Goal: Information Seeking & Learning: Understand process/instructions

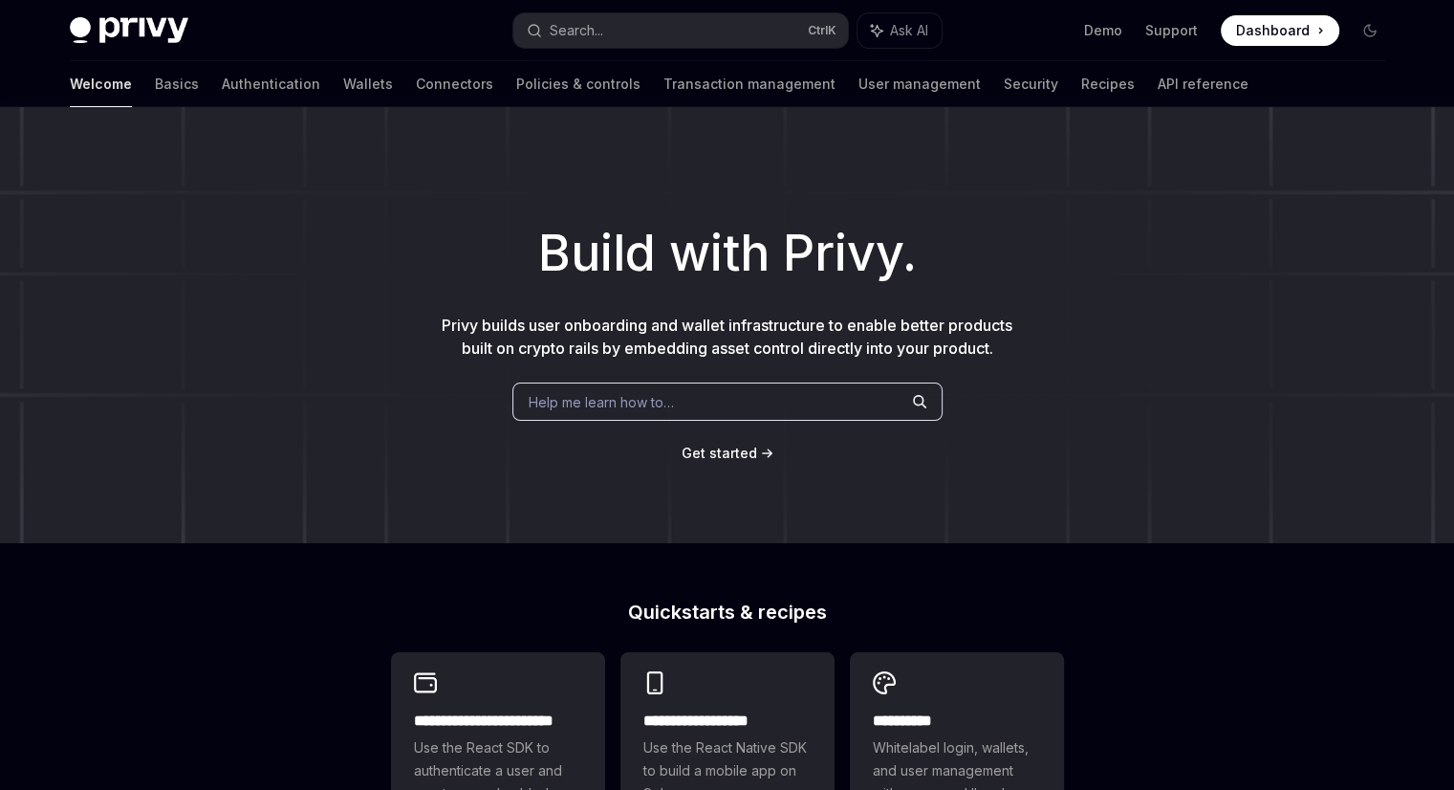
click at [343, 83] on link "Wallets" at bounding box center [368, 84] width 50 height 46
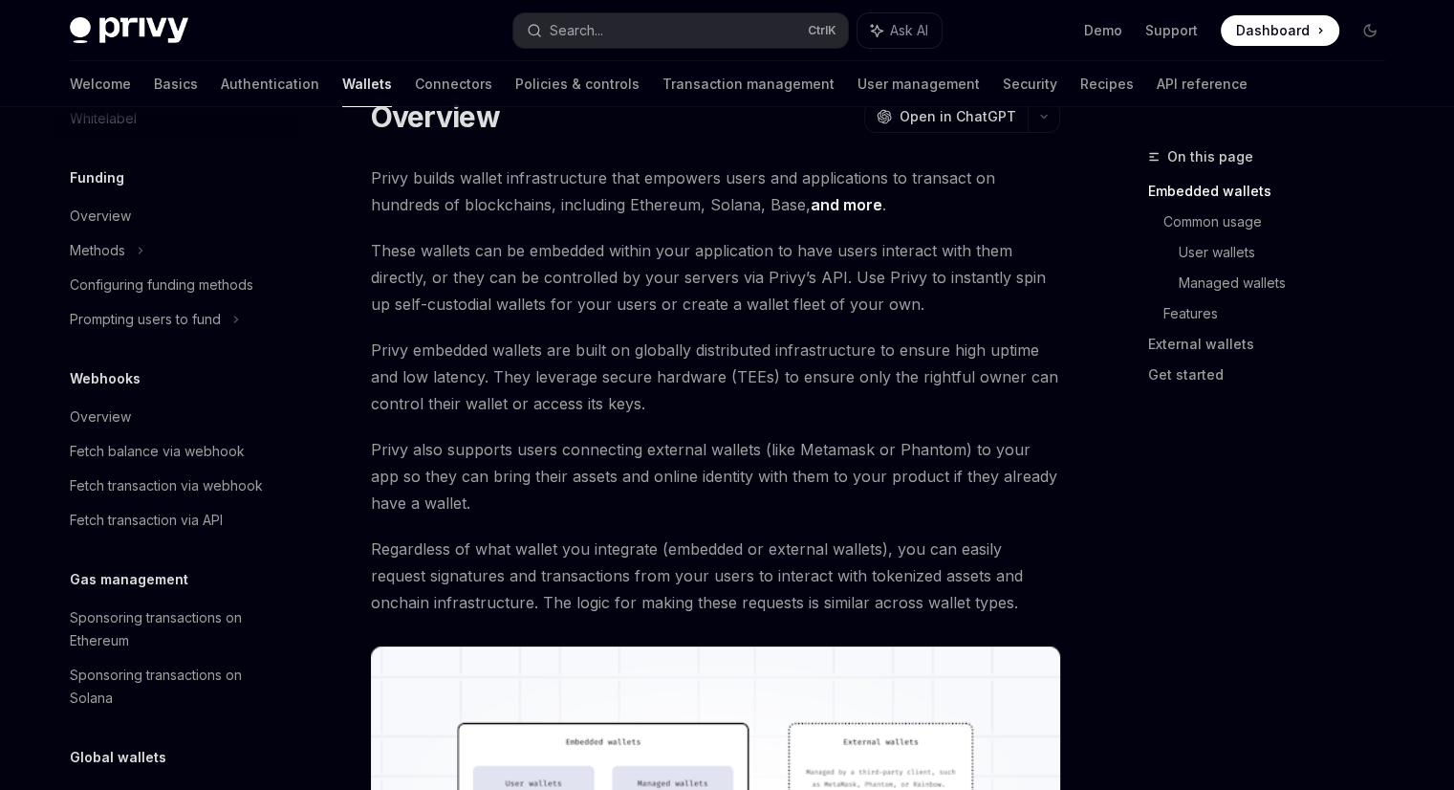
scroll to position [477, 0]
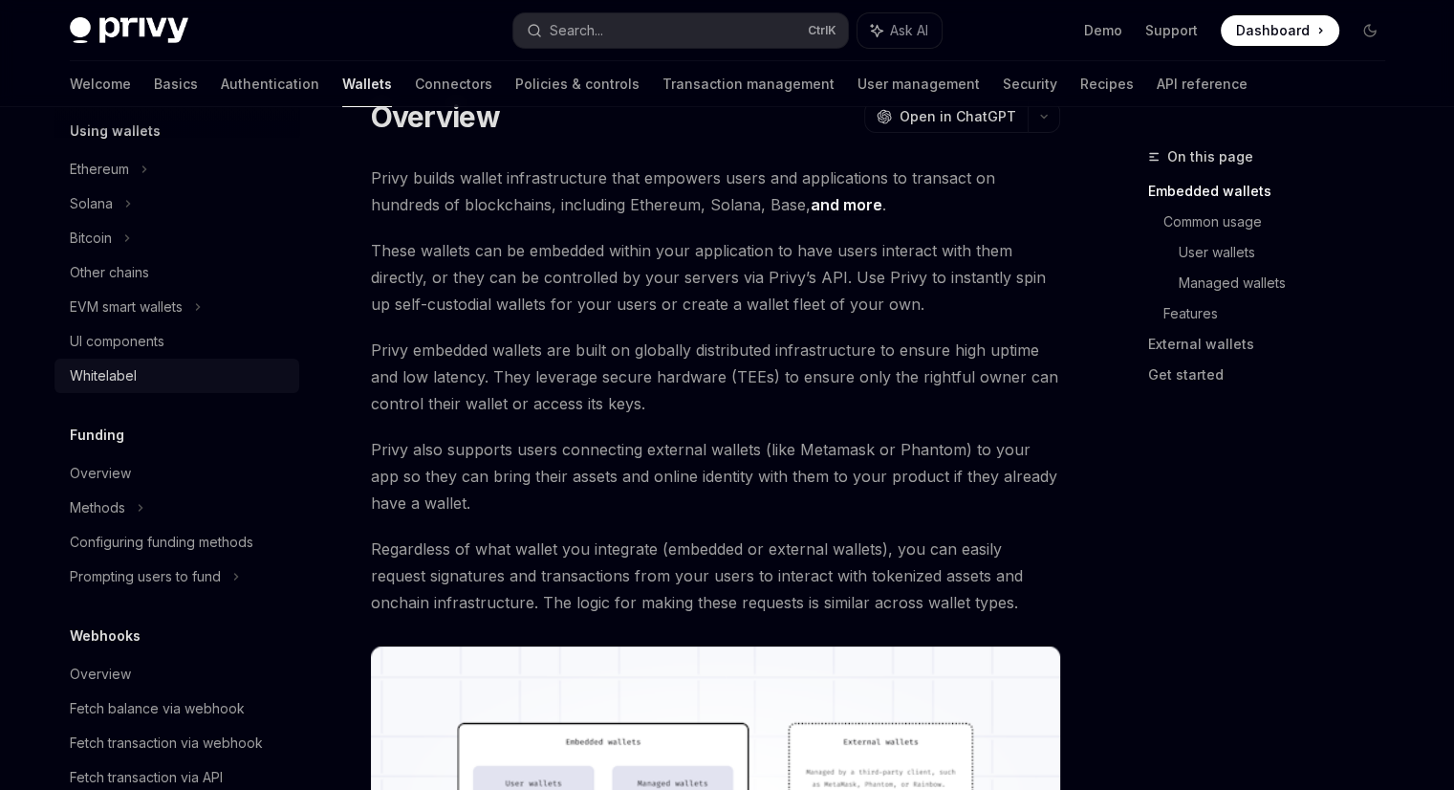
click at [115, 379] on div "Whitelabel" at bounding box center [103, 375] width 67 height 23
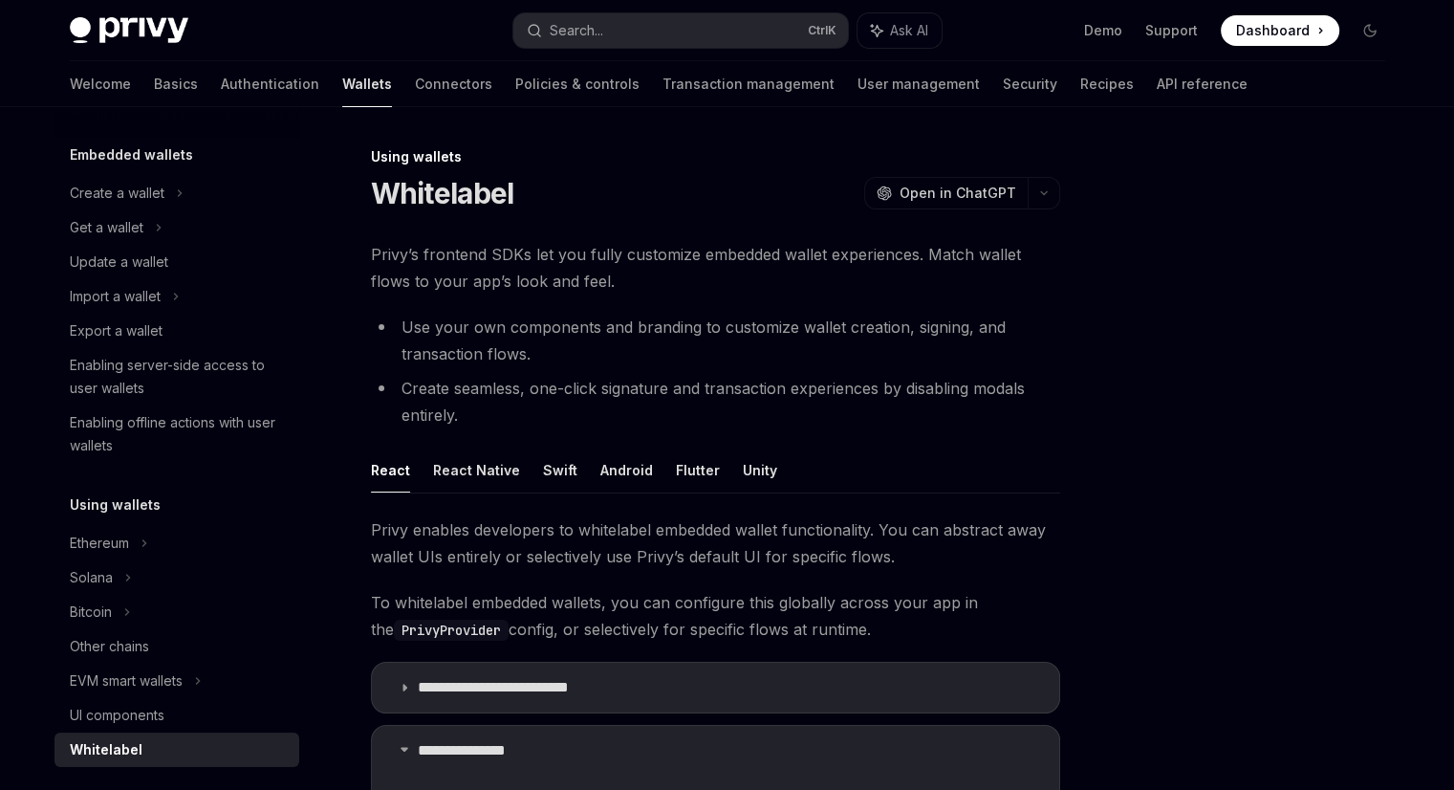
scroll to position [101, 0]
click at [176, 364] on div "Enabling server-side access to user wallets" at bounding box center [179, 379] width 218 height 46
type textarea "*"
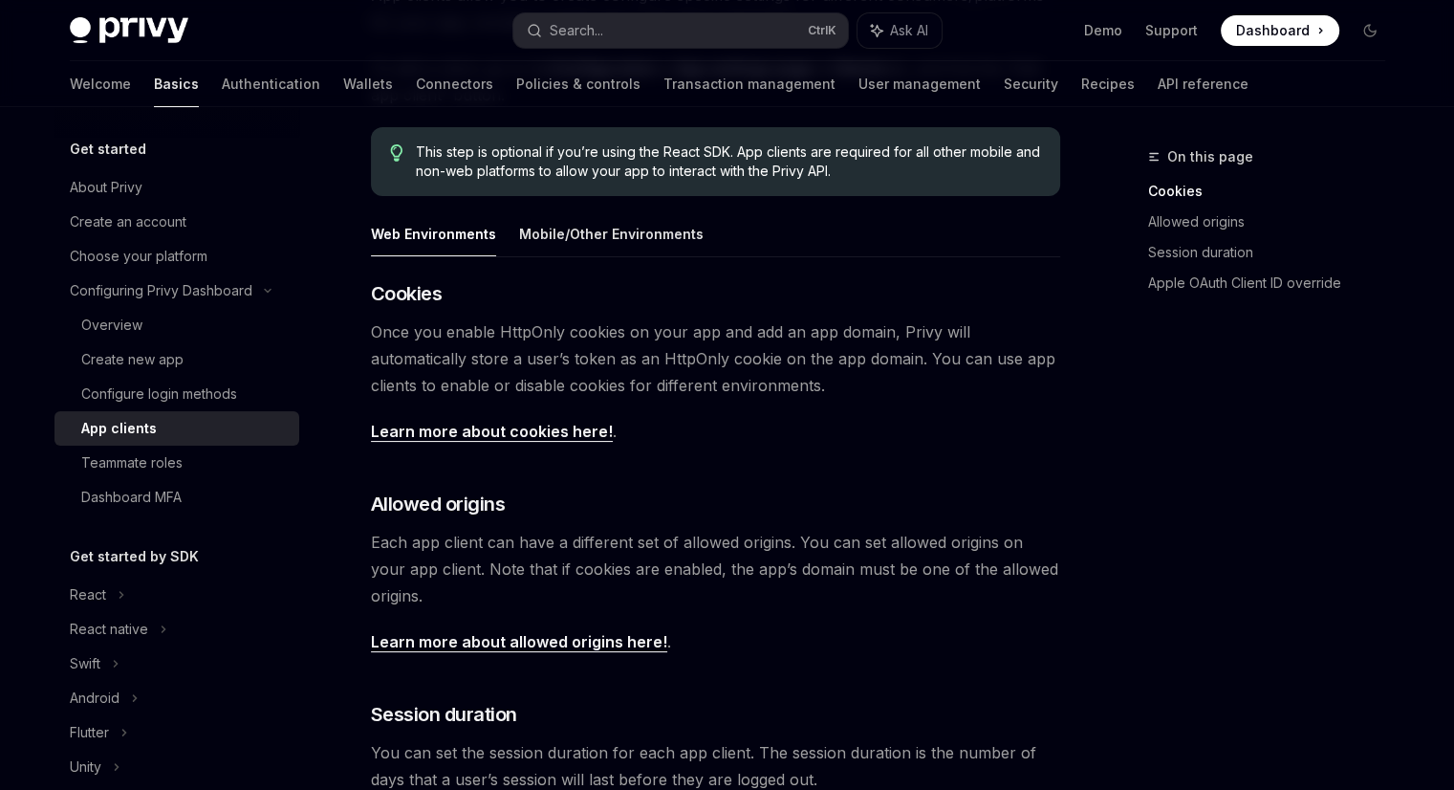
scroll to position [264, 0]
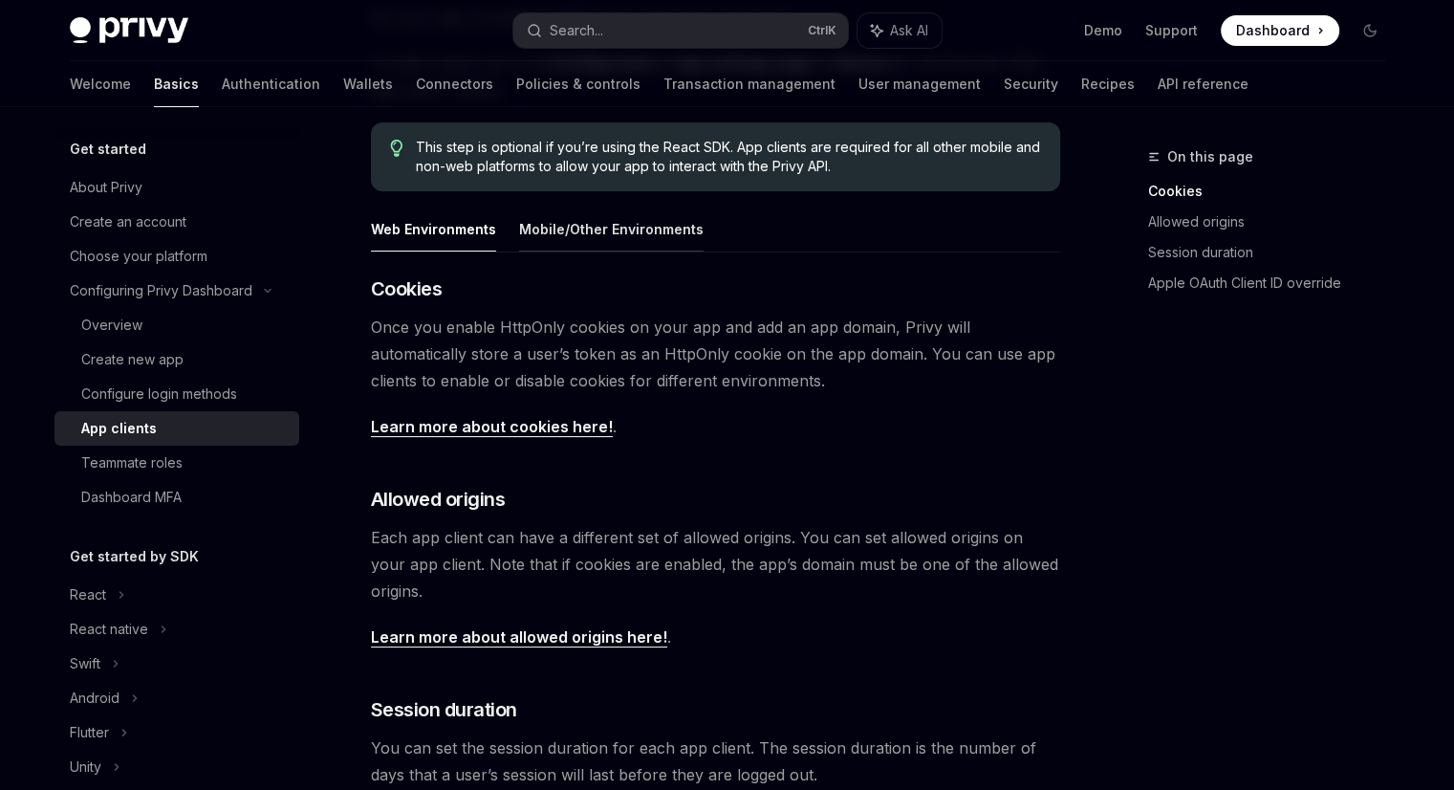
click at [670, 227] on button "Mobile/Other Environments" at bounding box center [611, 228] width 184 height 45
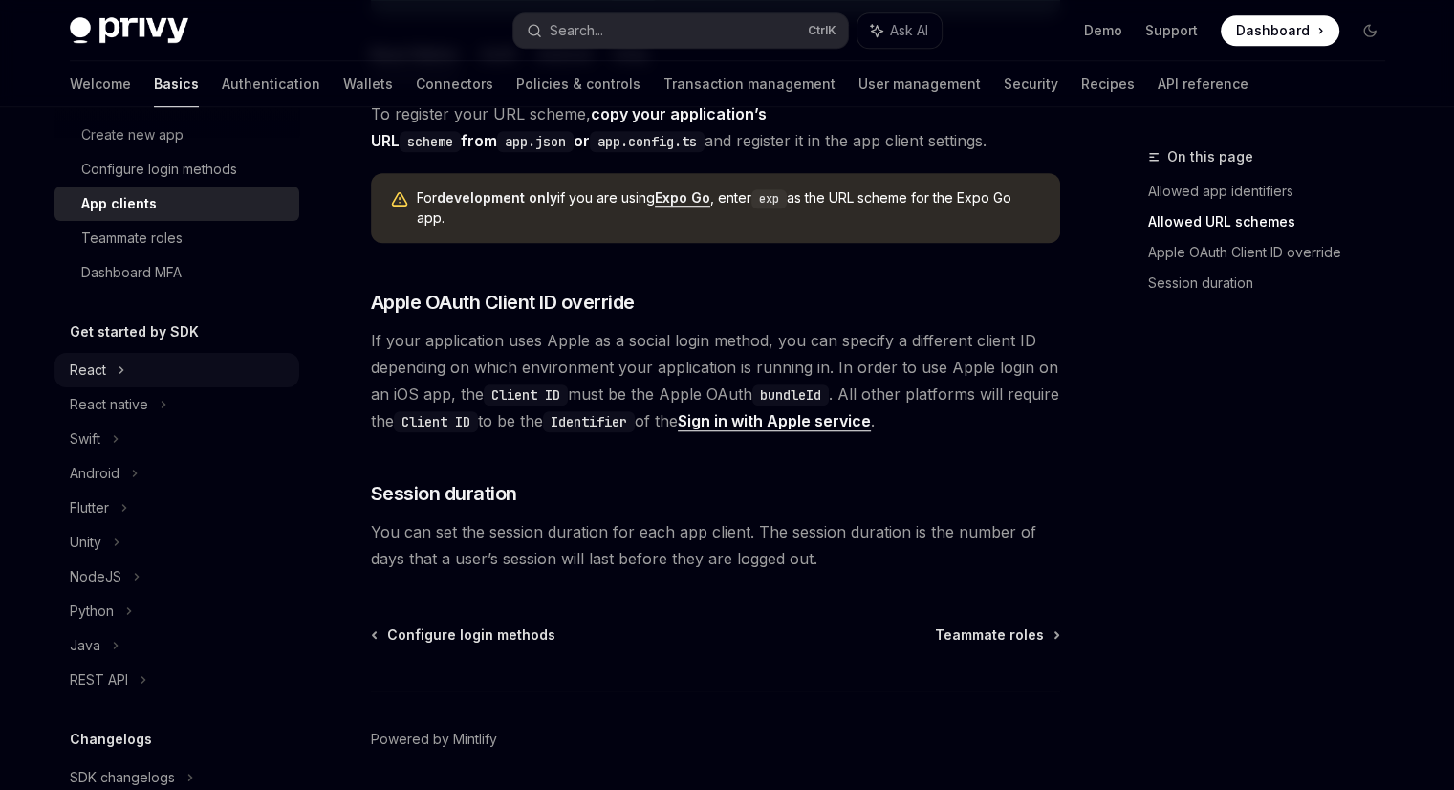
scroll to position [226, 0]
click at [108, 399] on div "React native" at bounding box center [109, 403] width 78 height 23
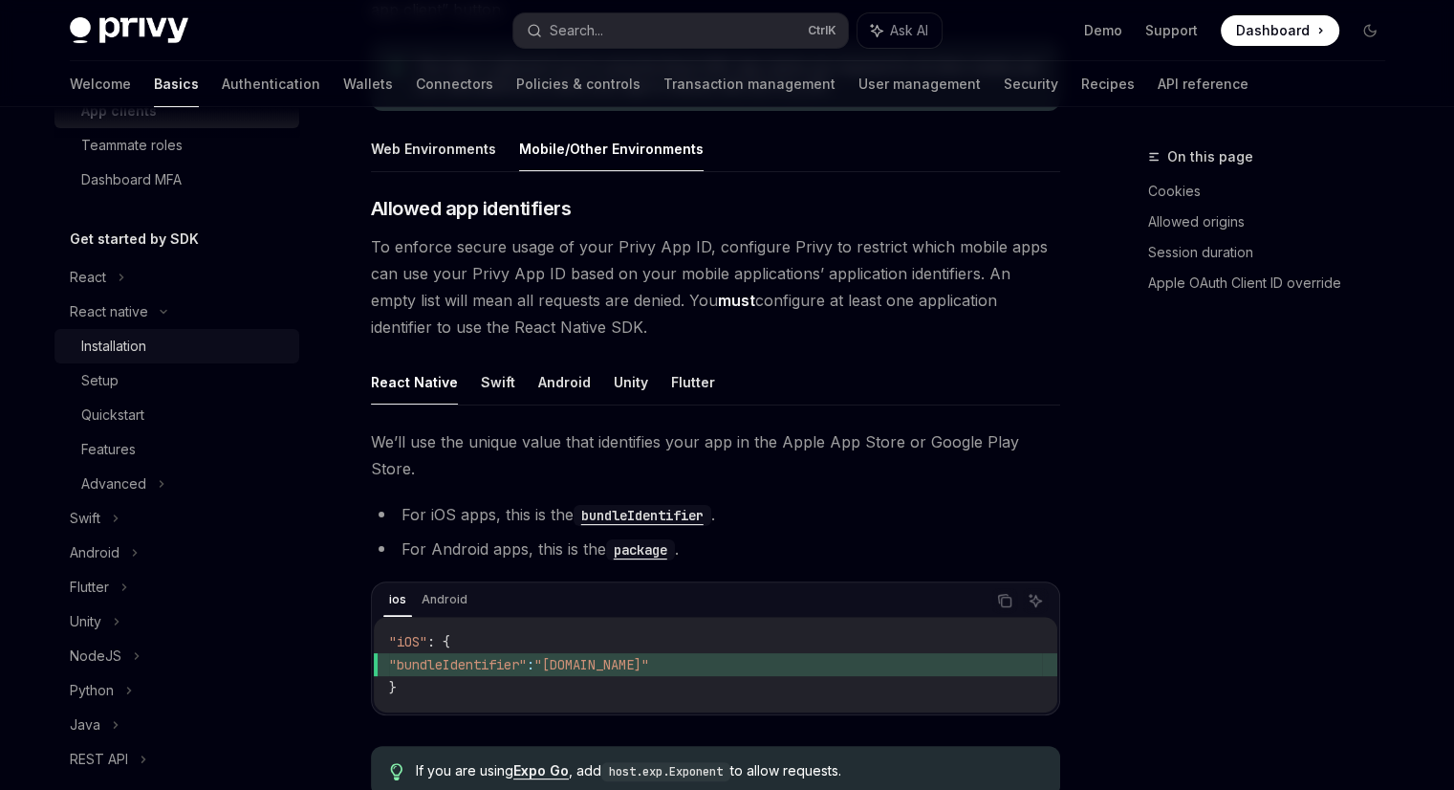
scroll to position [316, 0]
click at [140, 347] on div "Installation" at bounding box center [113, 347] width 65 height 23
type textarea "*"
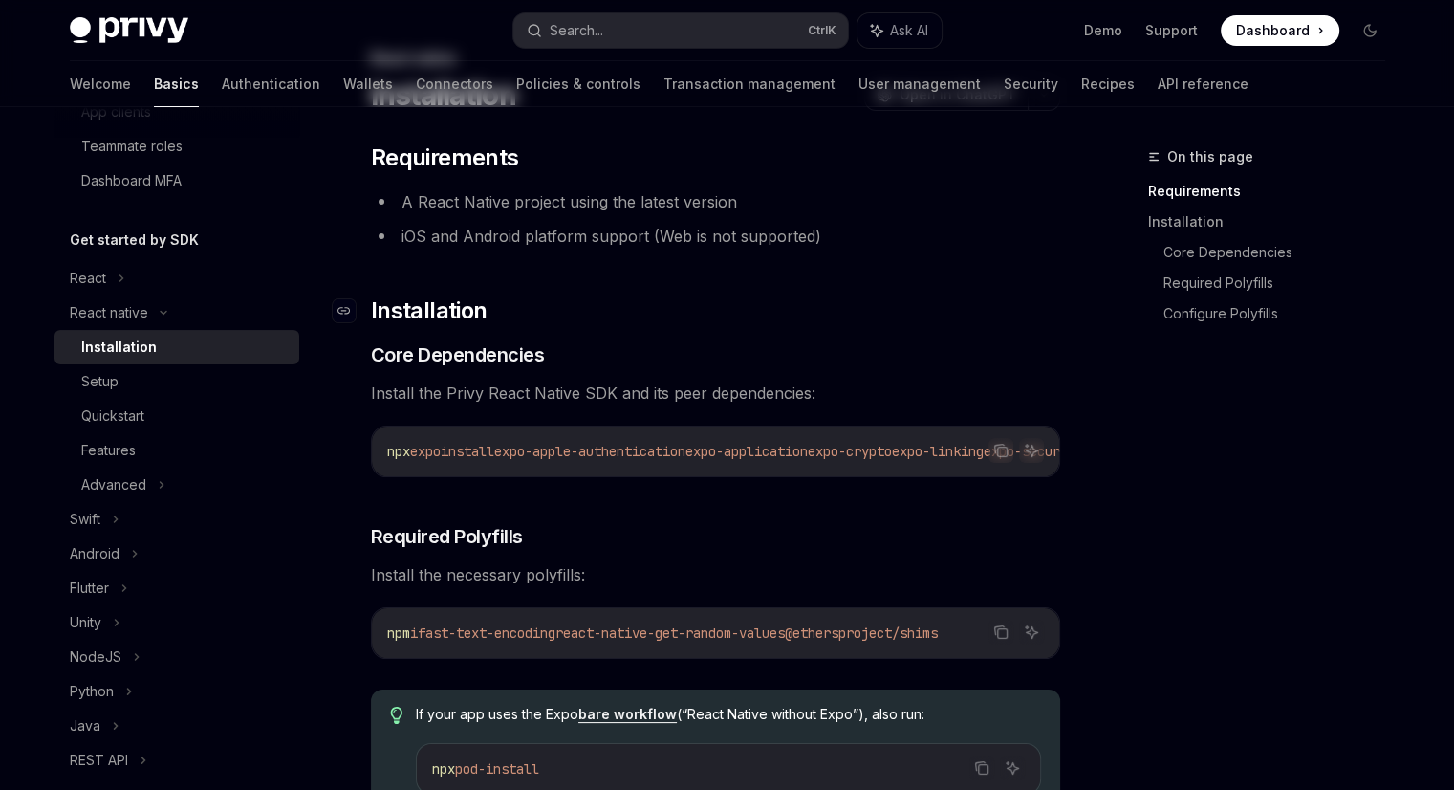
scroll to position [143, 0]
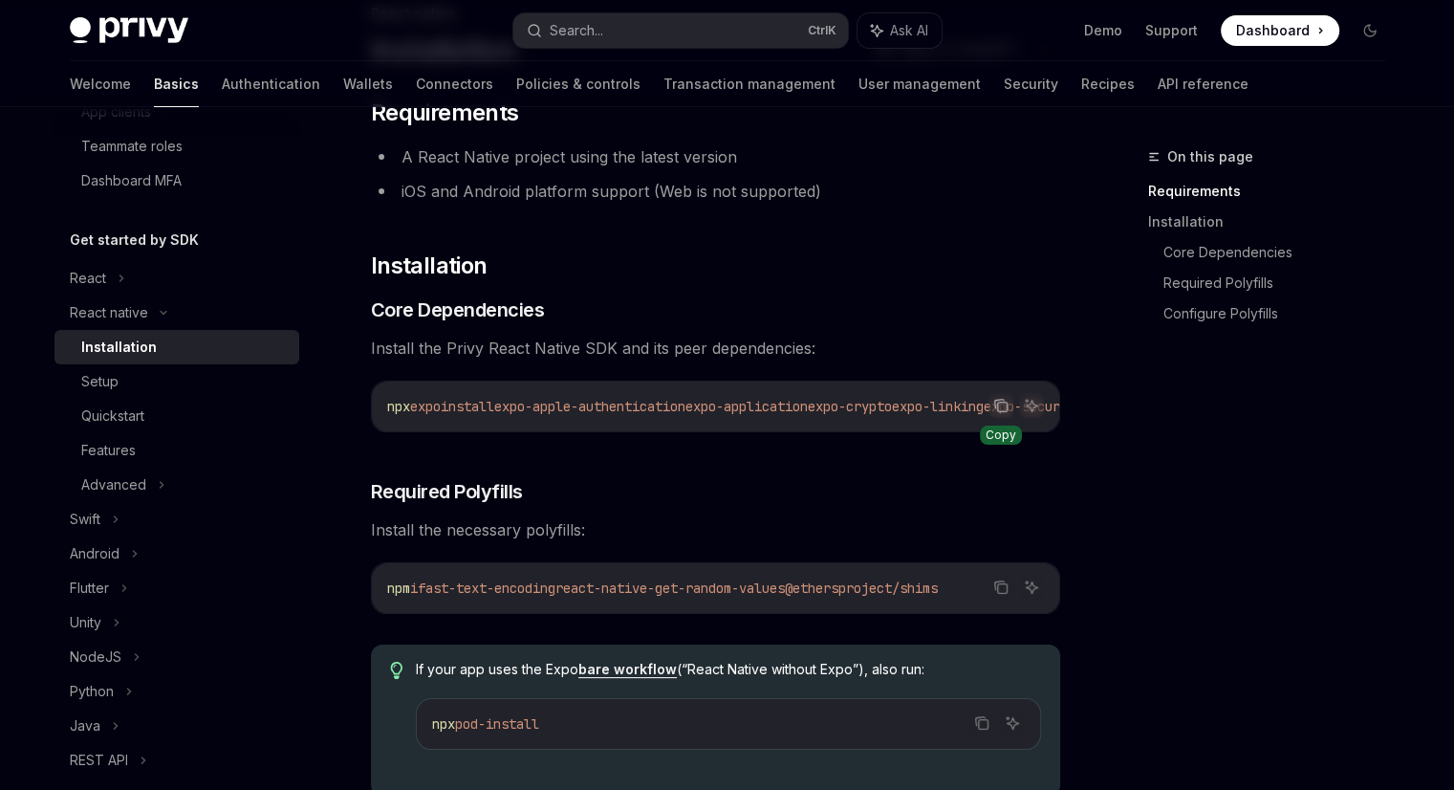
click at [996, 400] on icon "Copy the contents from the code block" at bounding box center [999, 404] width 10 height 9
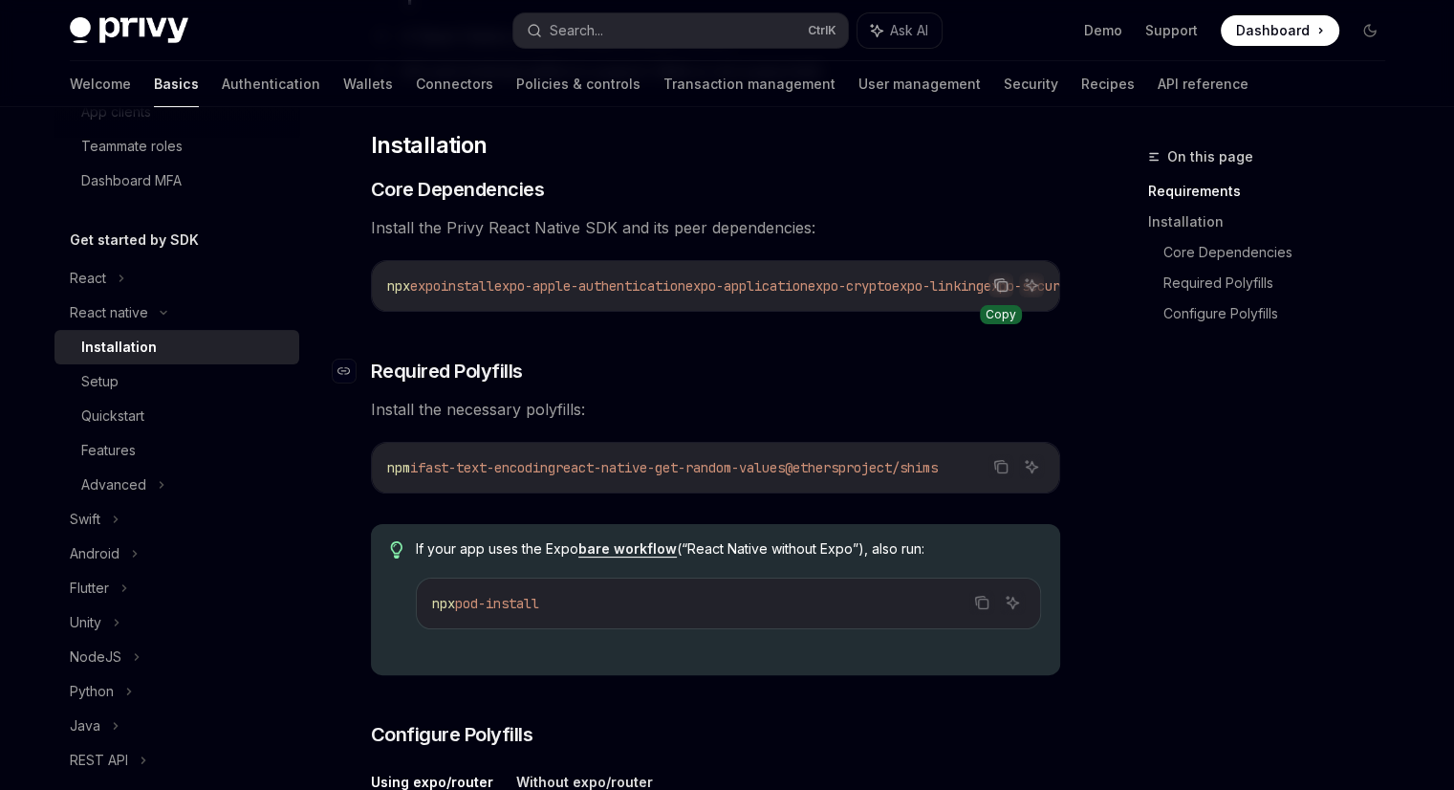
scroll to position [286, 0]
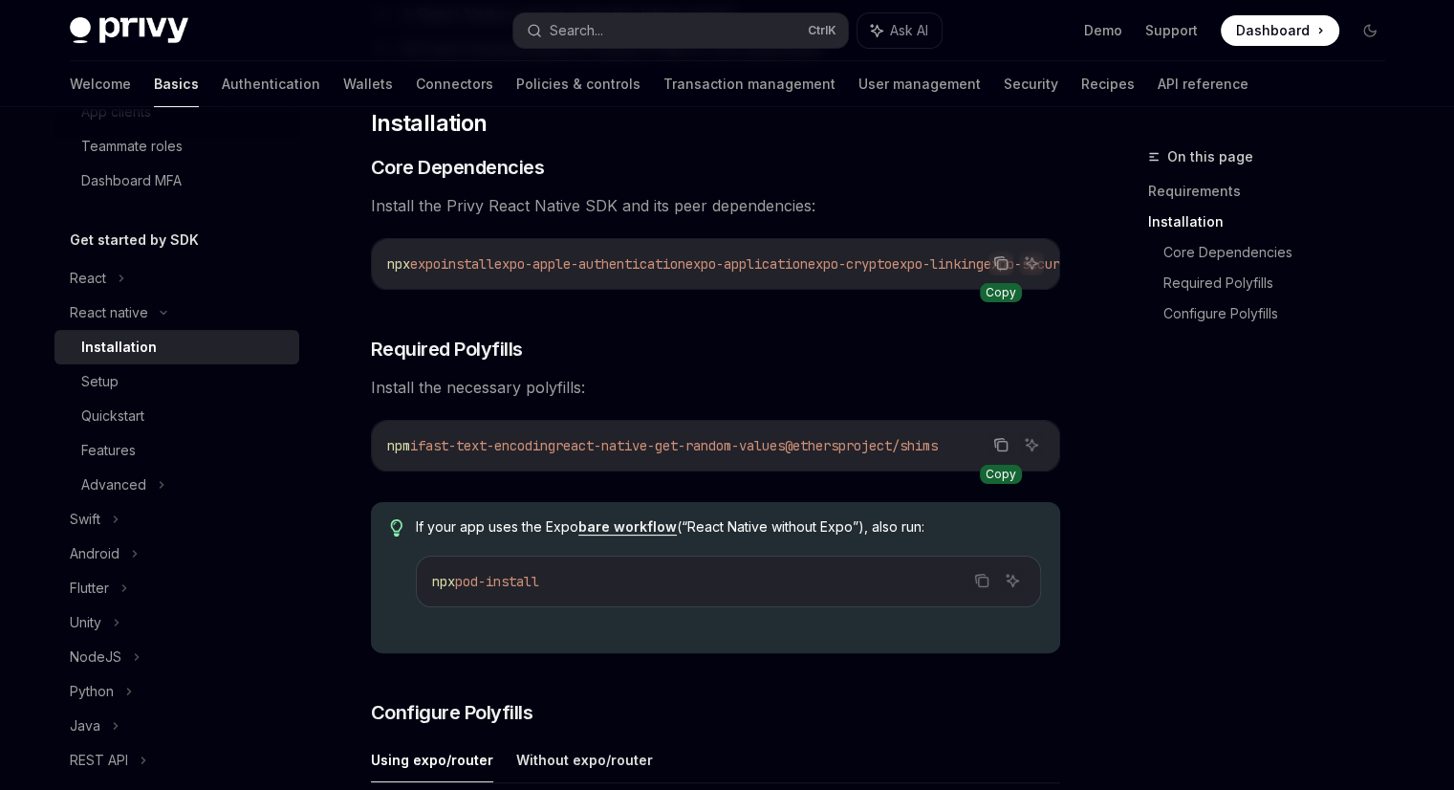
click at [999, 450] on icon "Copy the contents from the code block" at bounding box center [1000, 444] width 15 height 15
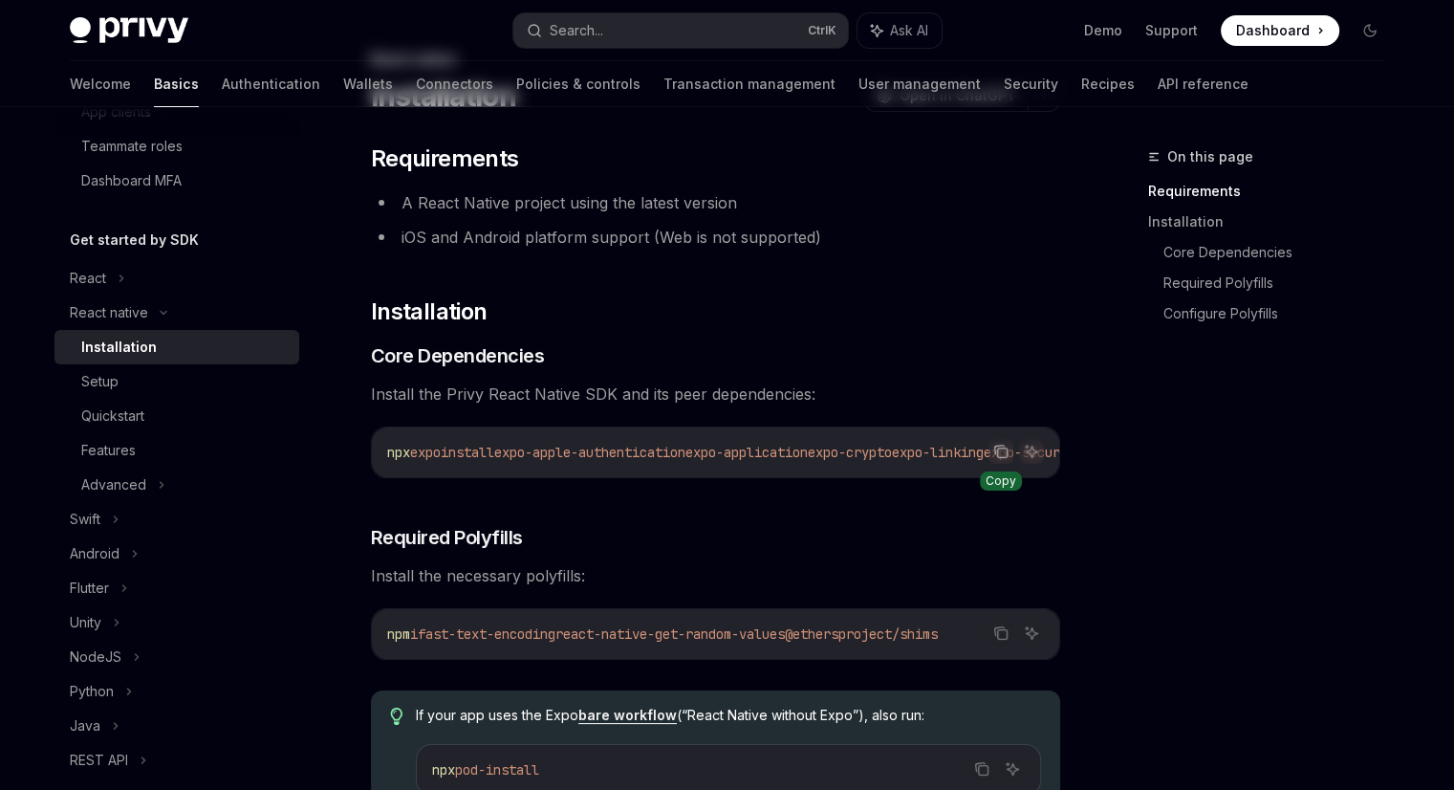
scroll to position [0, 0]
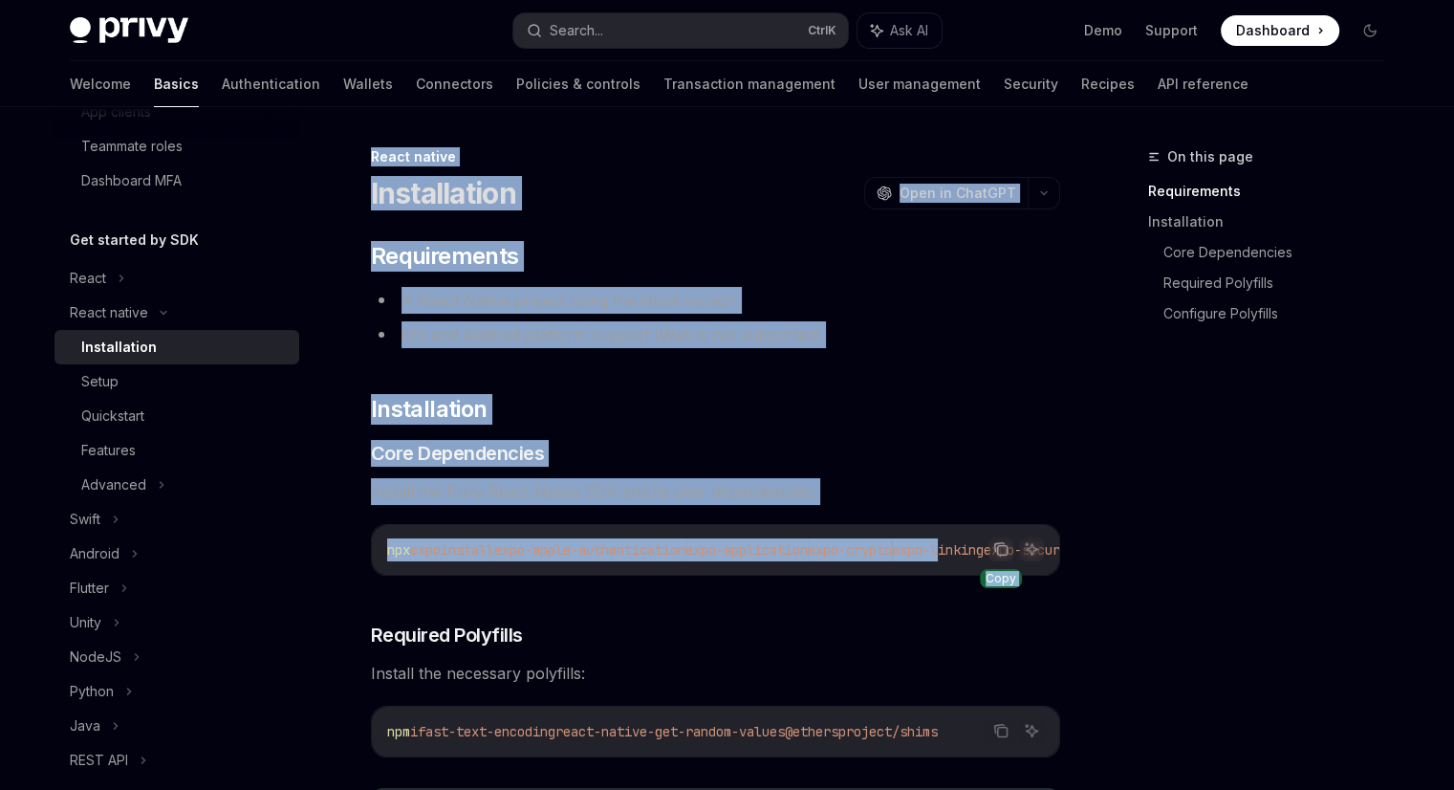
drag, startPoint x: 368, startPoint y: 154, endPoint x: 1004, endPoint y: 532, distance: 739.8
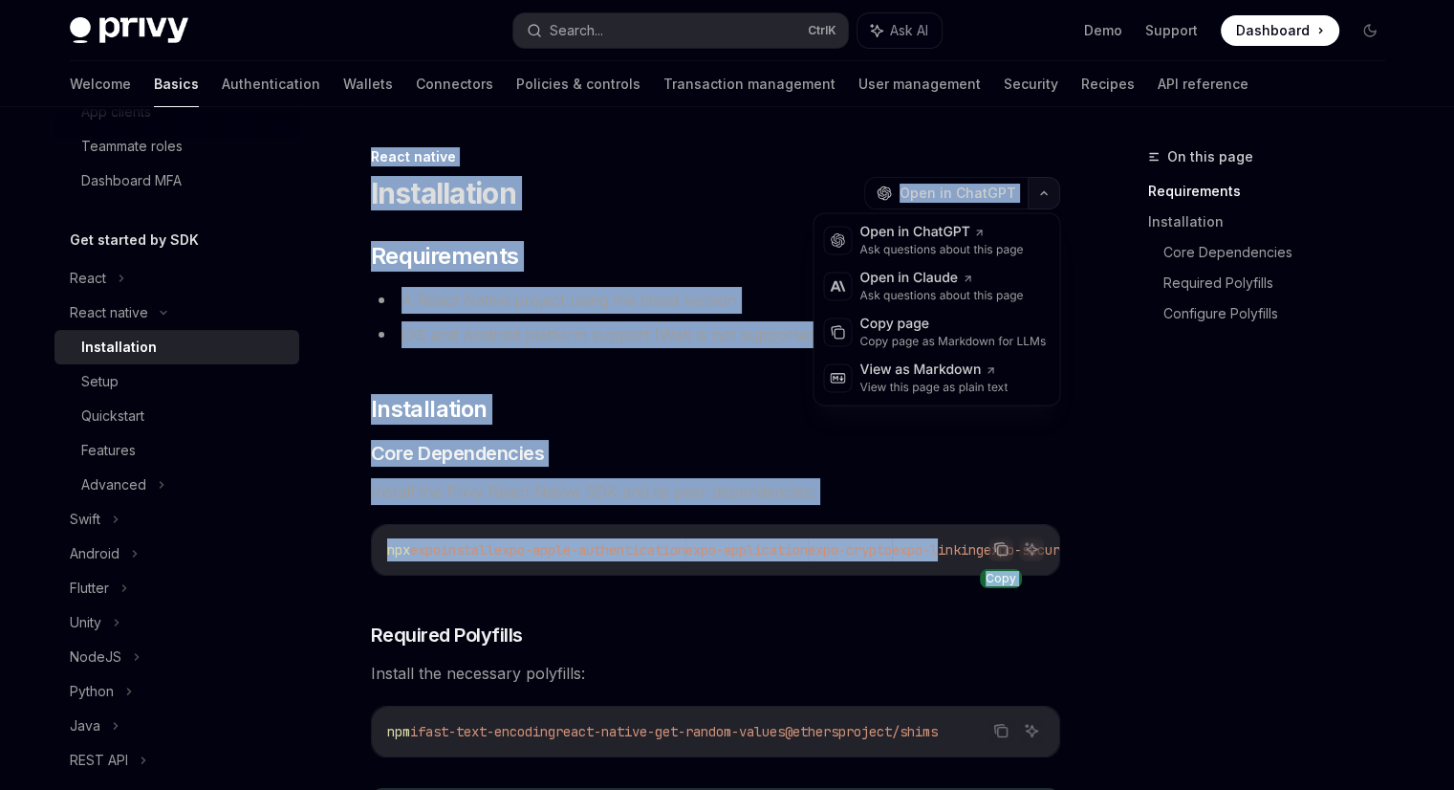
click at [1041, 191] on icon "button" at bounding box center [1043, 193] width 23 height 8
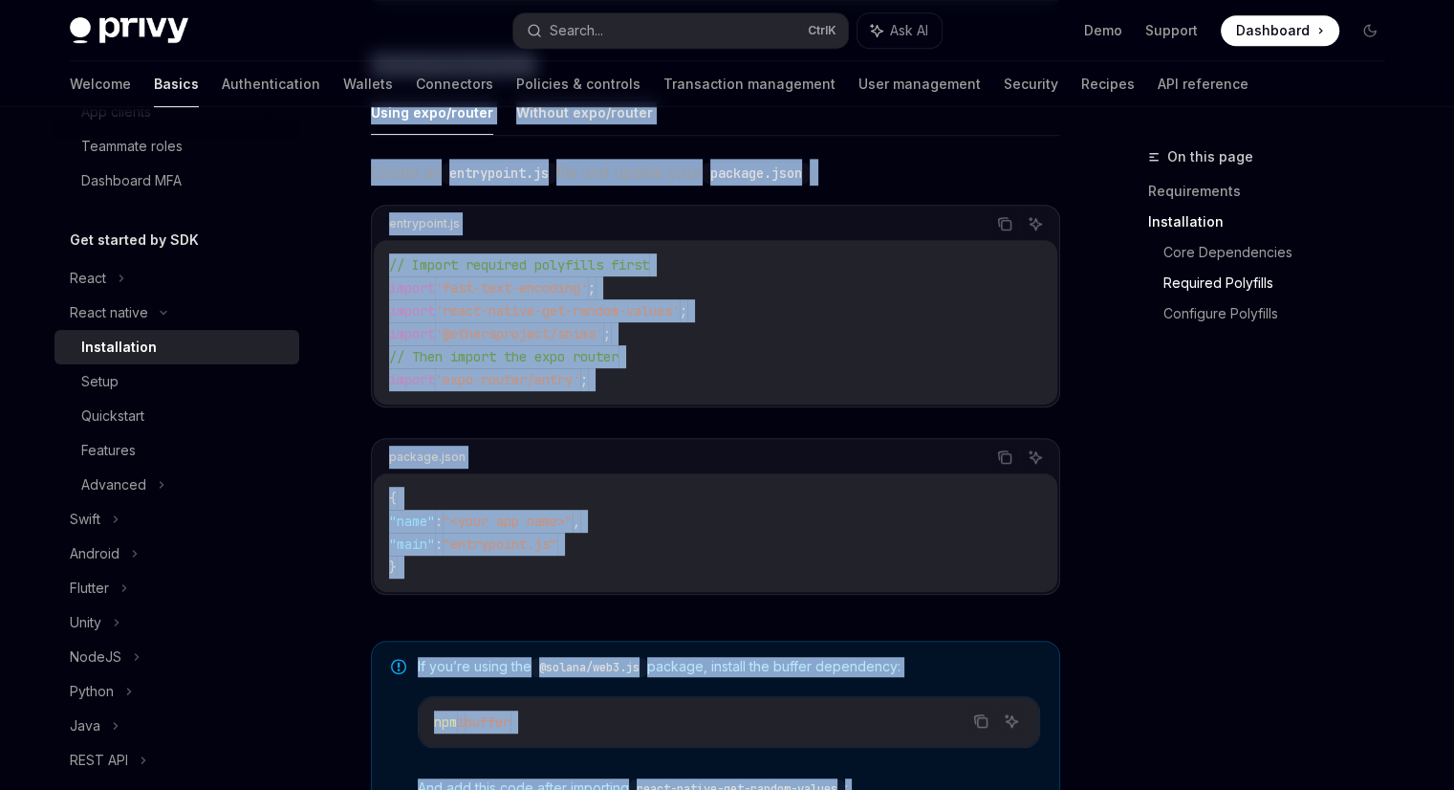
scroll to position [1341, 0]
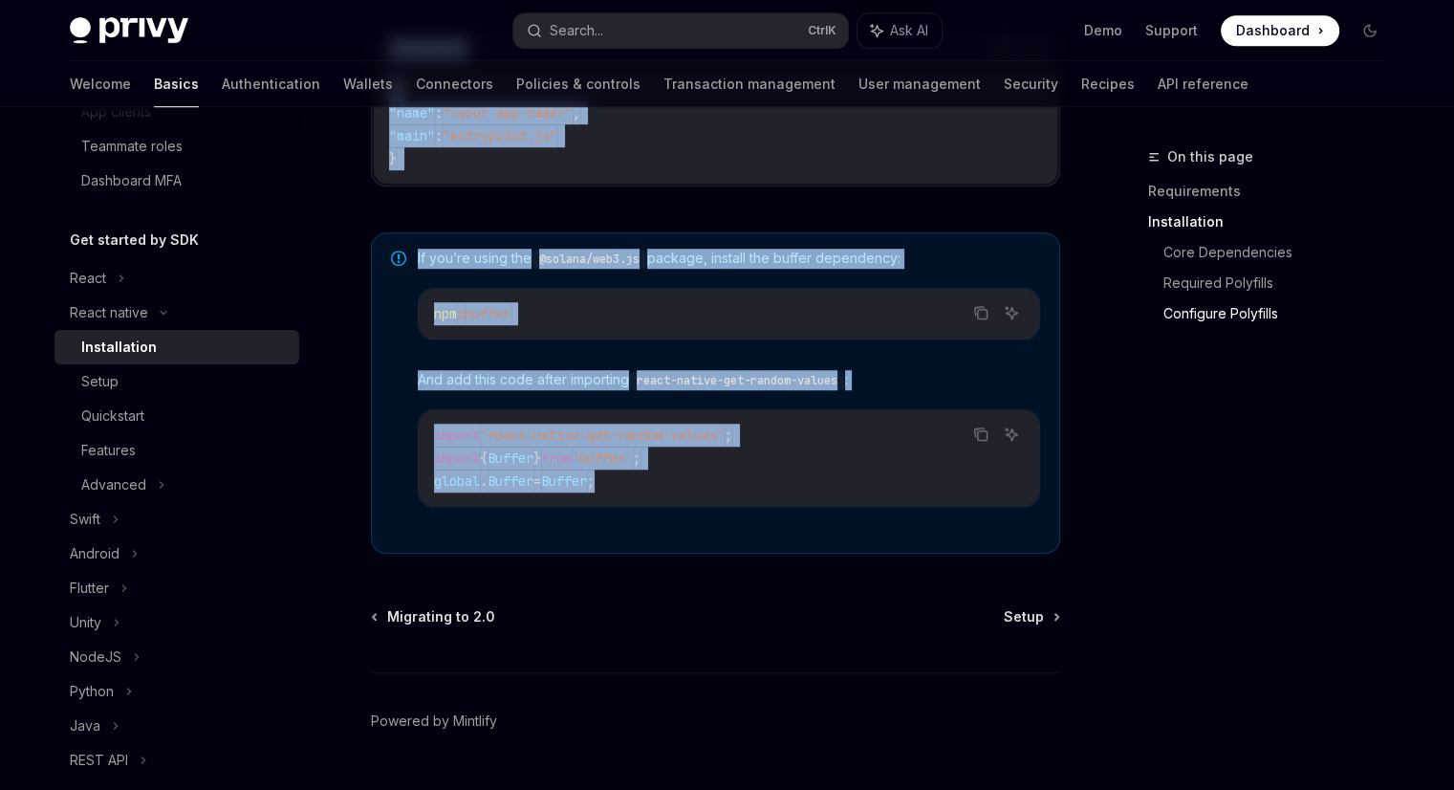
drag, startPoint x: 367, startPoint y: 153, endPoint x: 1083, endPoint y: 509, distance: 799.8
copy div "Lorem ipsumd Sitametconse AdipIS Elit se DoeiUSM TempOR Inci ut LaboREE ​ Dolor…"
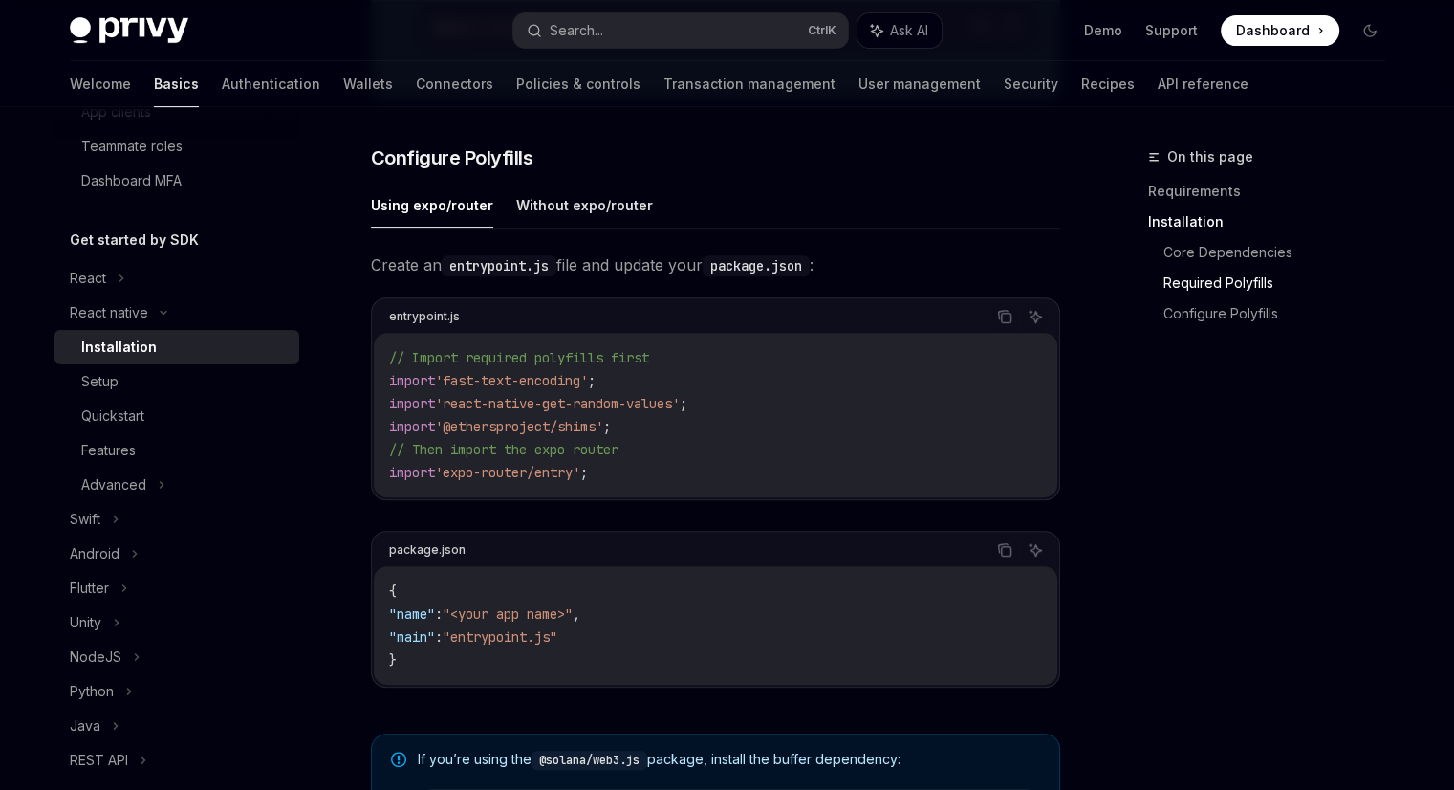
scroll to position [1392, 0]
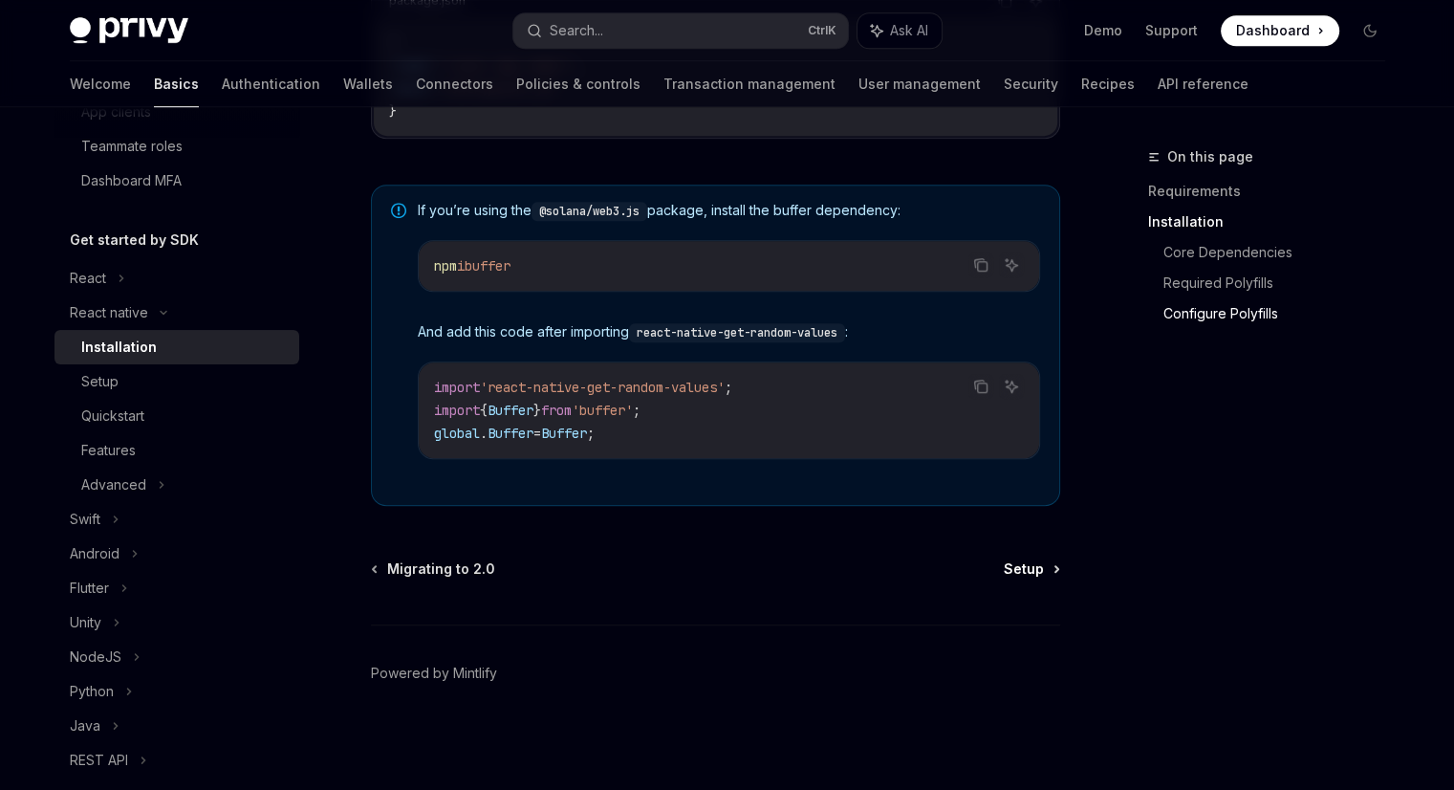
click at [1029, 568] on span "Setup" at bounding box center [1024, 568] width 40 height 19
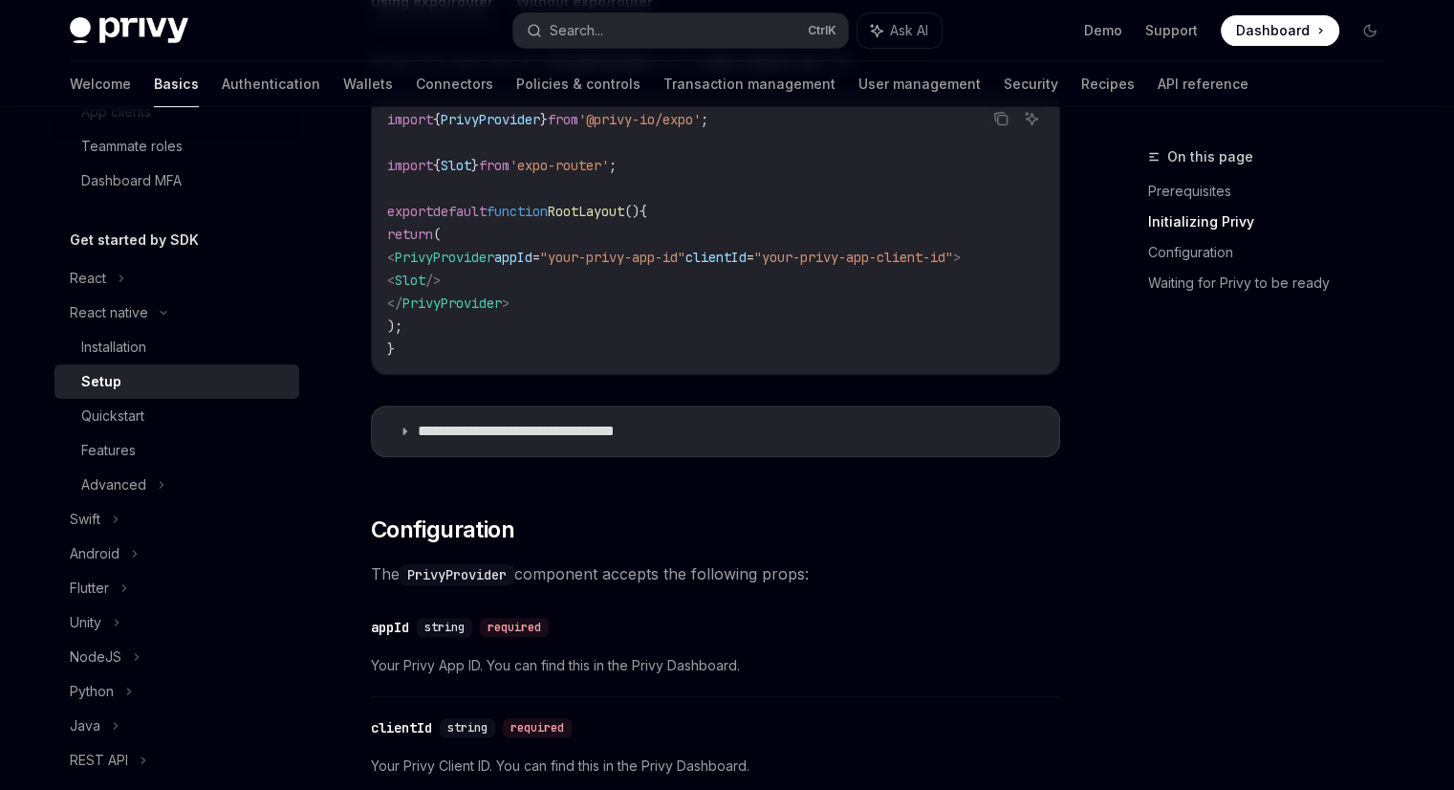
scroll to position [665, 0]
click at [396, 443] on summary "**********" at bounding box center [715, 433] width 687 height 50
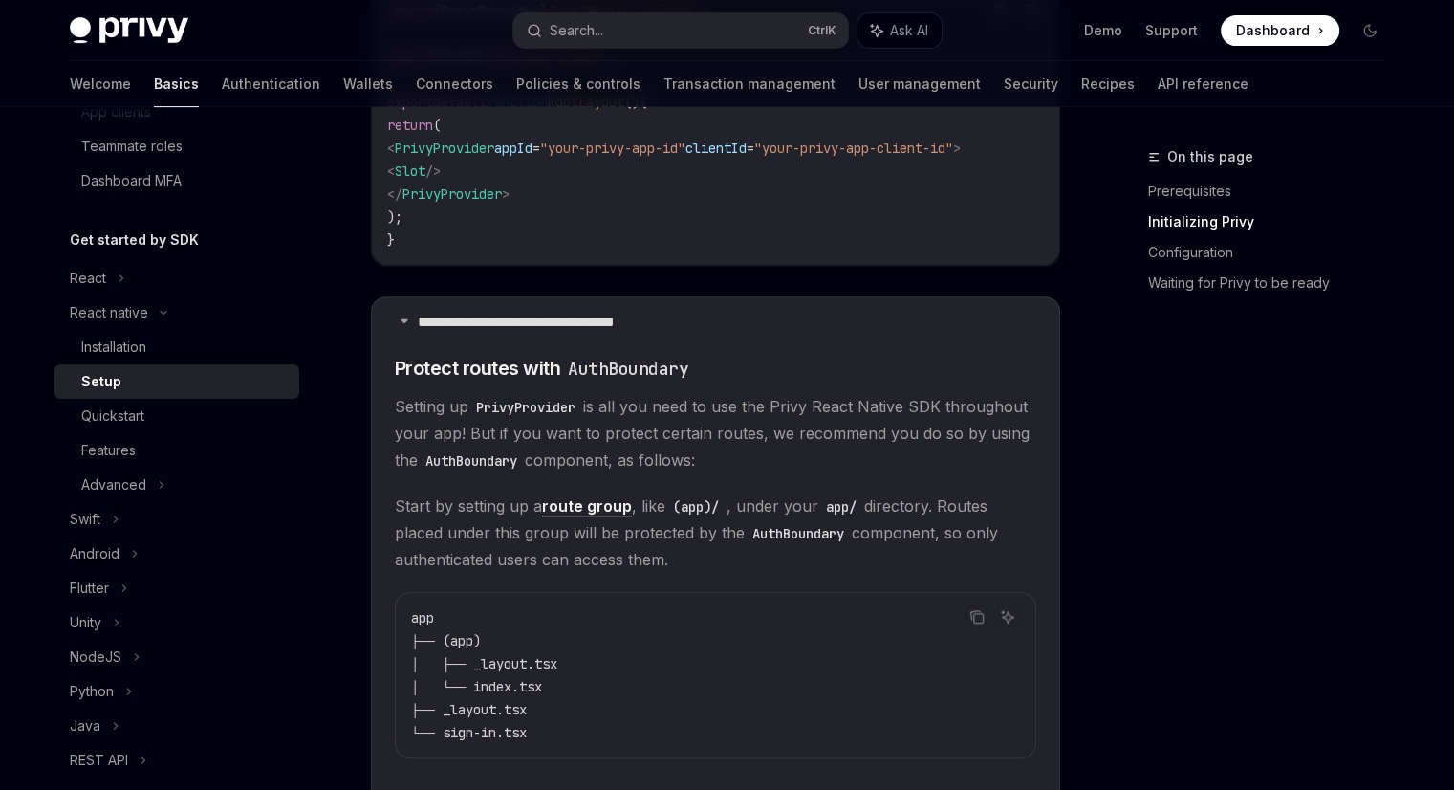
scroll to position [872, 0]
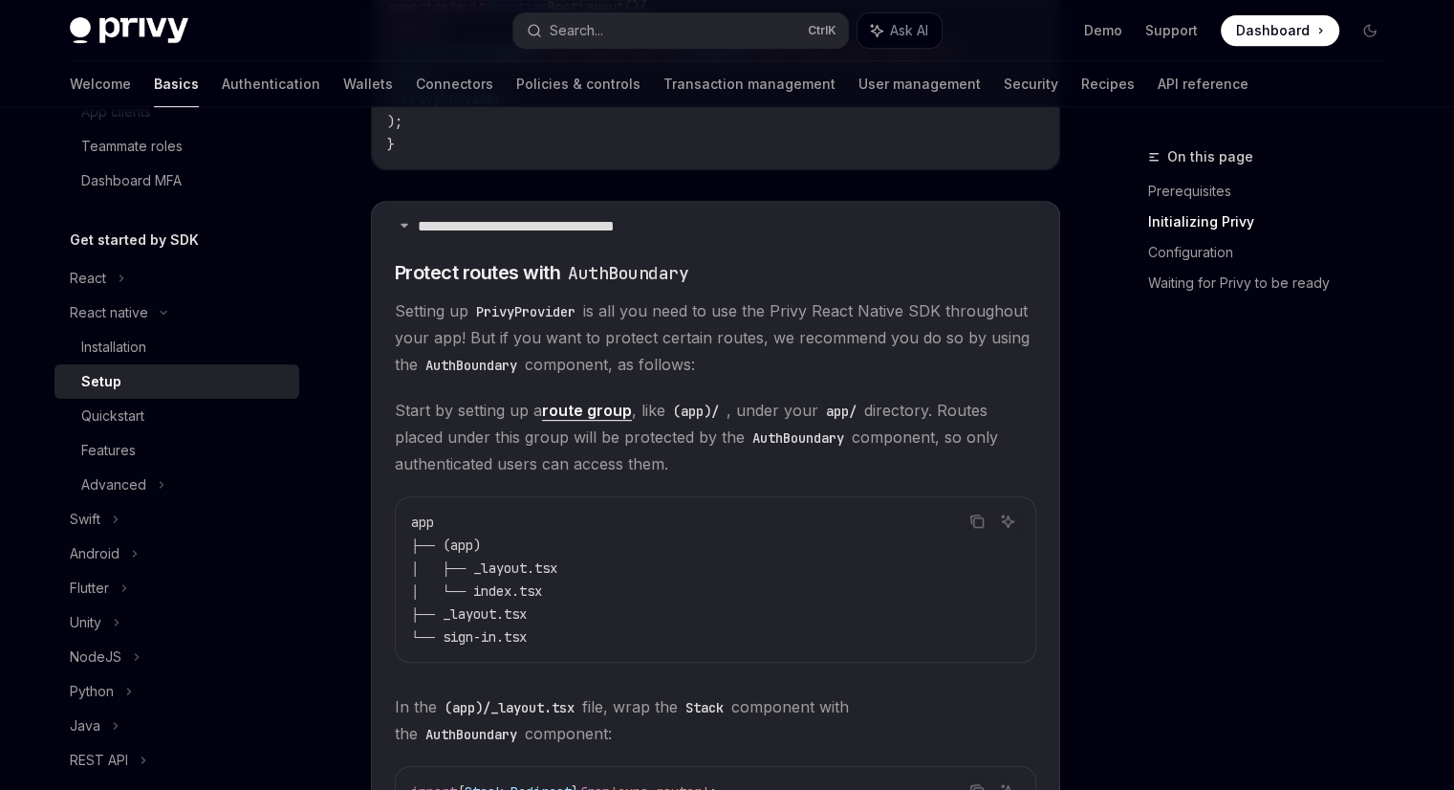
click at [734, 548] on code "app ├── (app) │ ├── _layout.tsx │ └── index.tsx ├── _layout.tsx └── sign-in.tsx" at bounding box center [715, 579] width 609 height 138
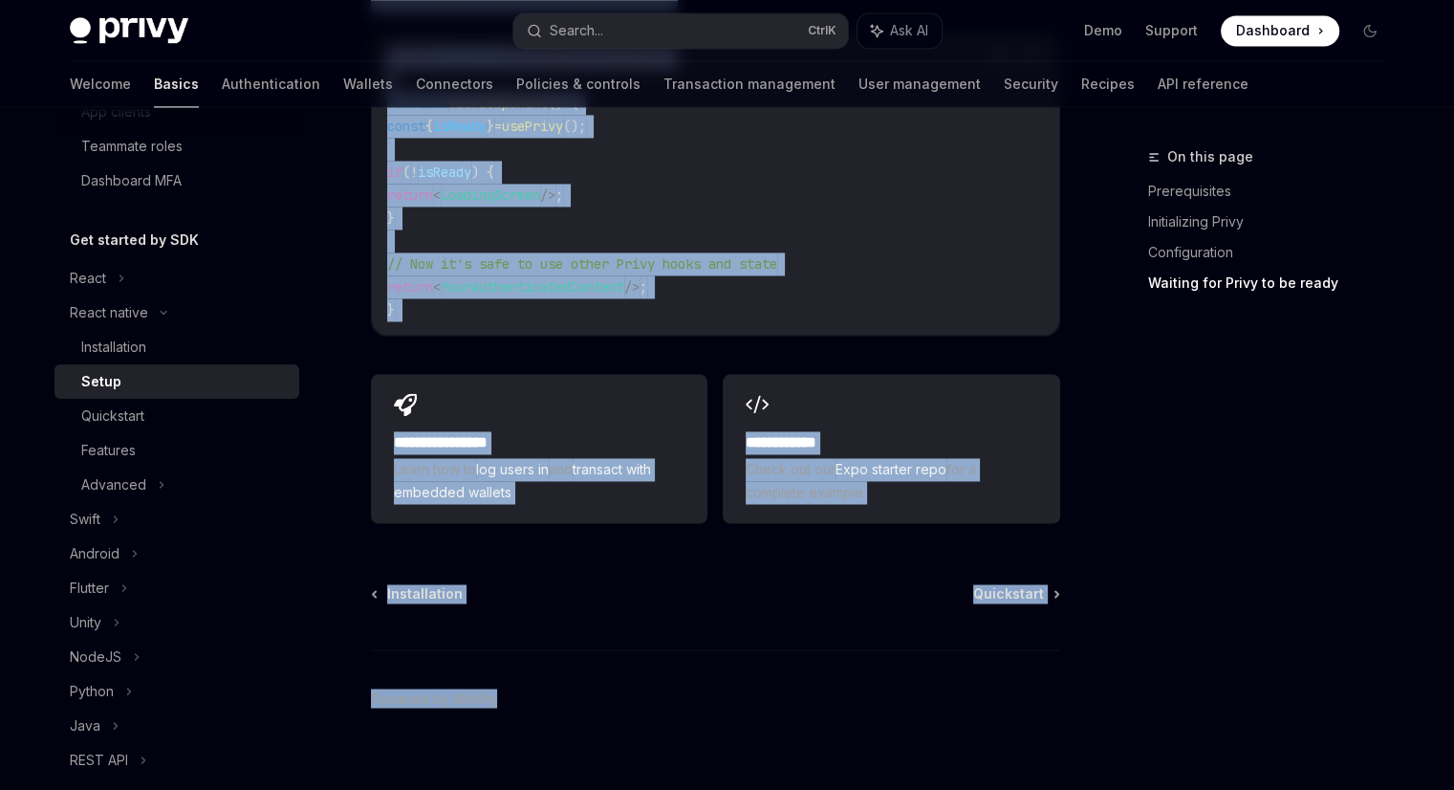
scroll to position [2992, 0]
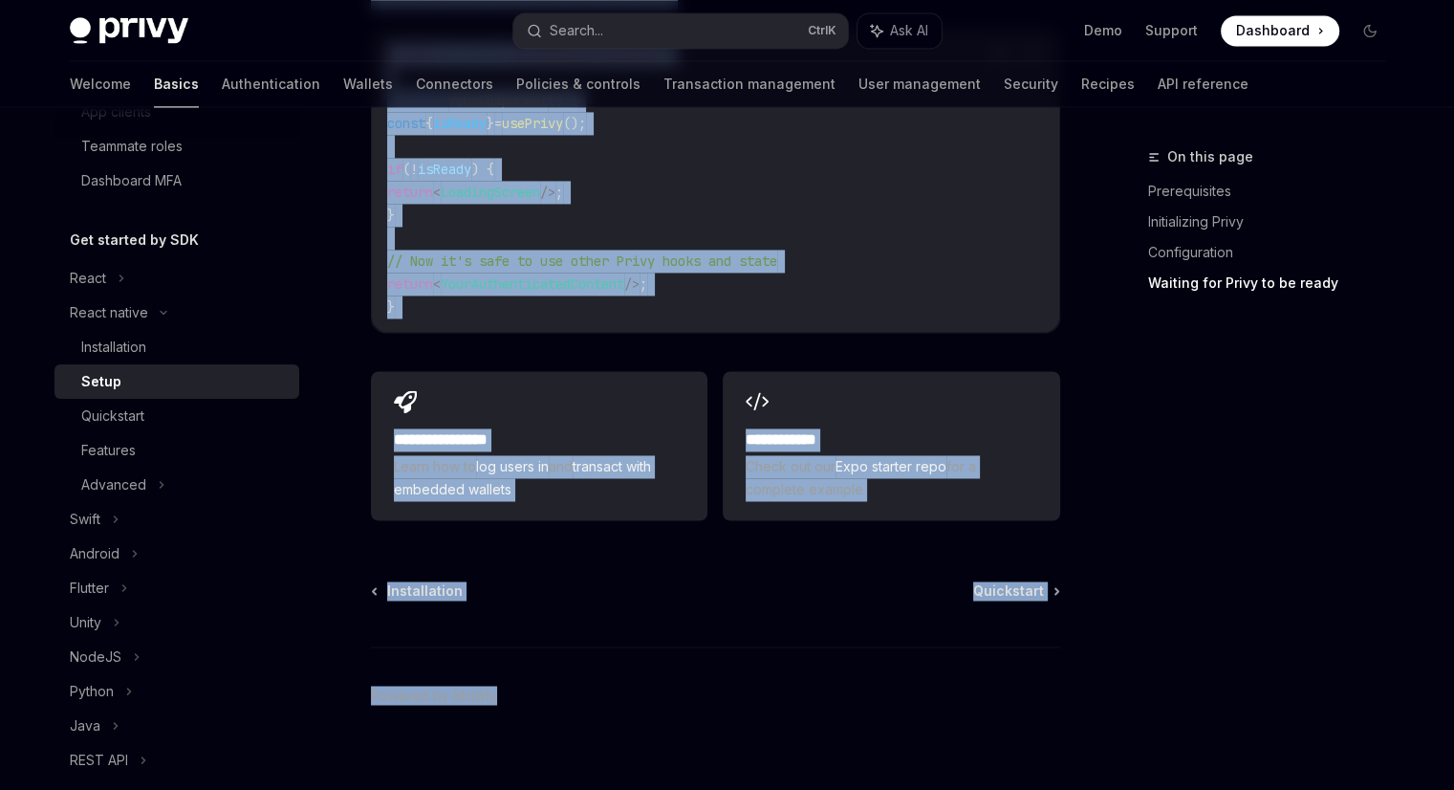
drag, startPoint x: 370, startPoint y: 158, endPoint x: 1036, endPoint y: 498, distance: 748.1
copy div "Lorem ipsumd Sitam ConsEC Adip el SeddOEI TempOR Inci ut LaboREE ​ Doloremagnaa…"
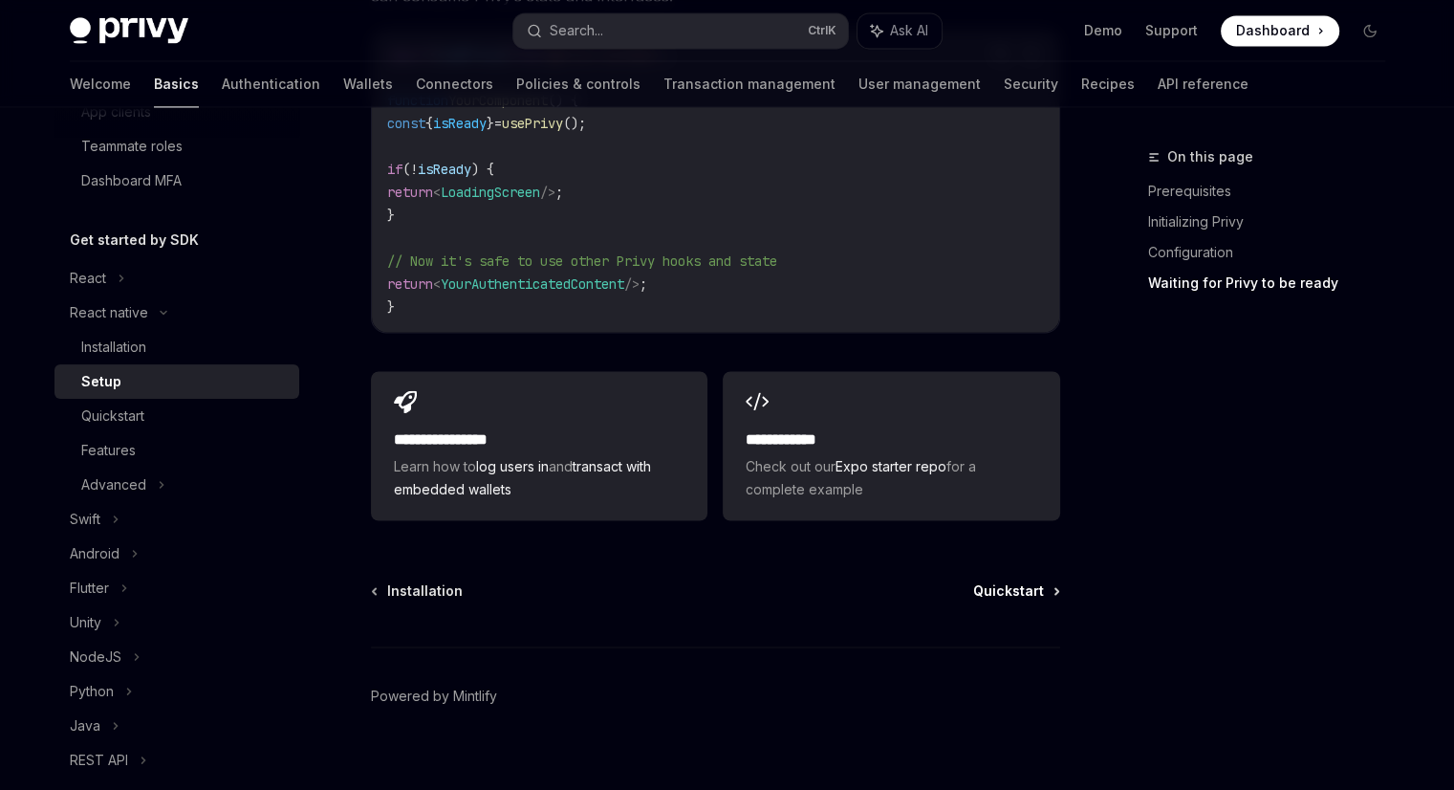
click at [1003, 581] on span "Quickstart" at bounding box center [1008, 590] width 71 height 19
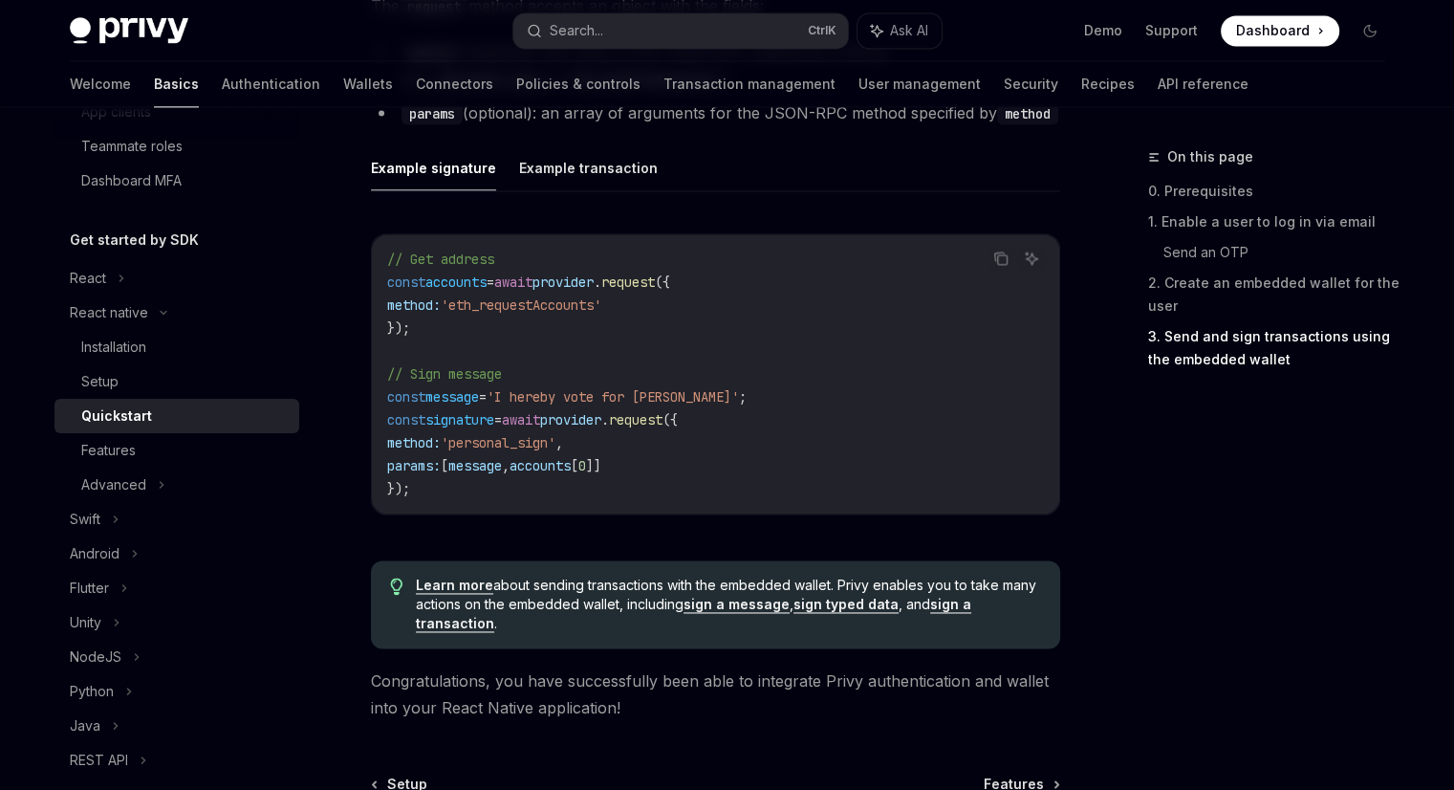
scroll to position [2942, 0]
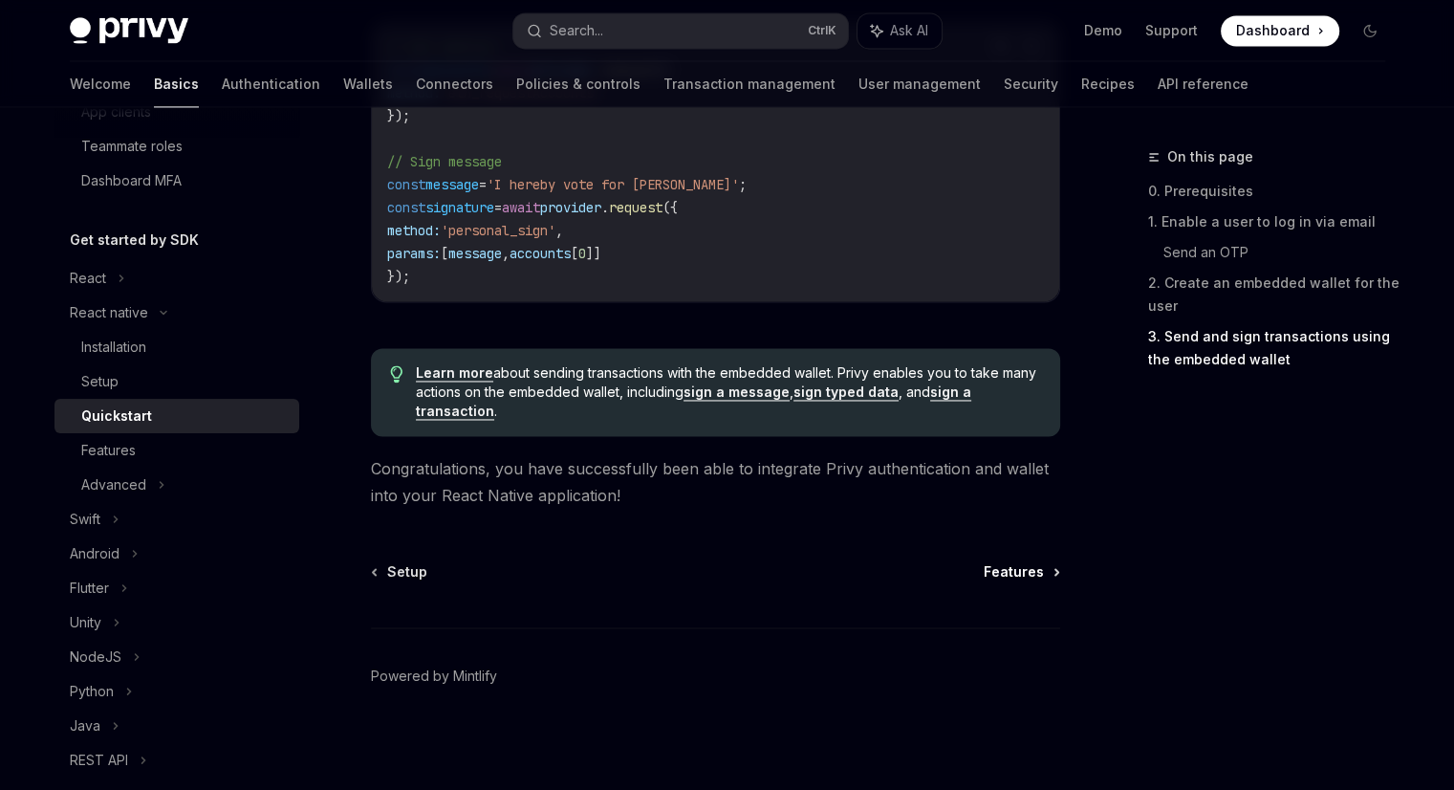
click at [1015, 575] on span "Features" at bounding box center [1014, 571] width 60 height 19
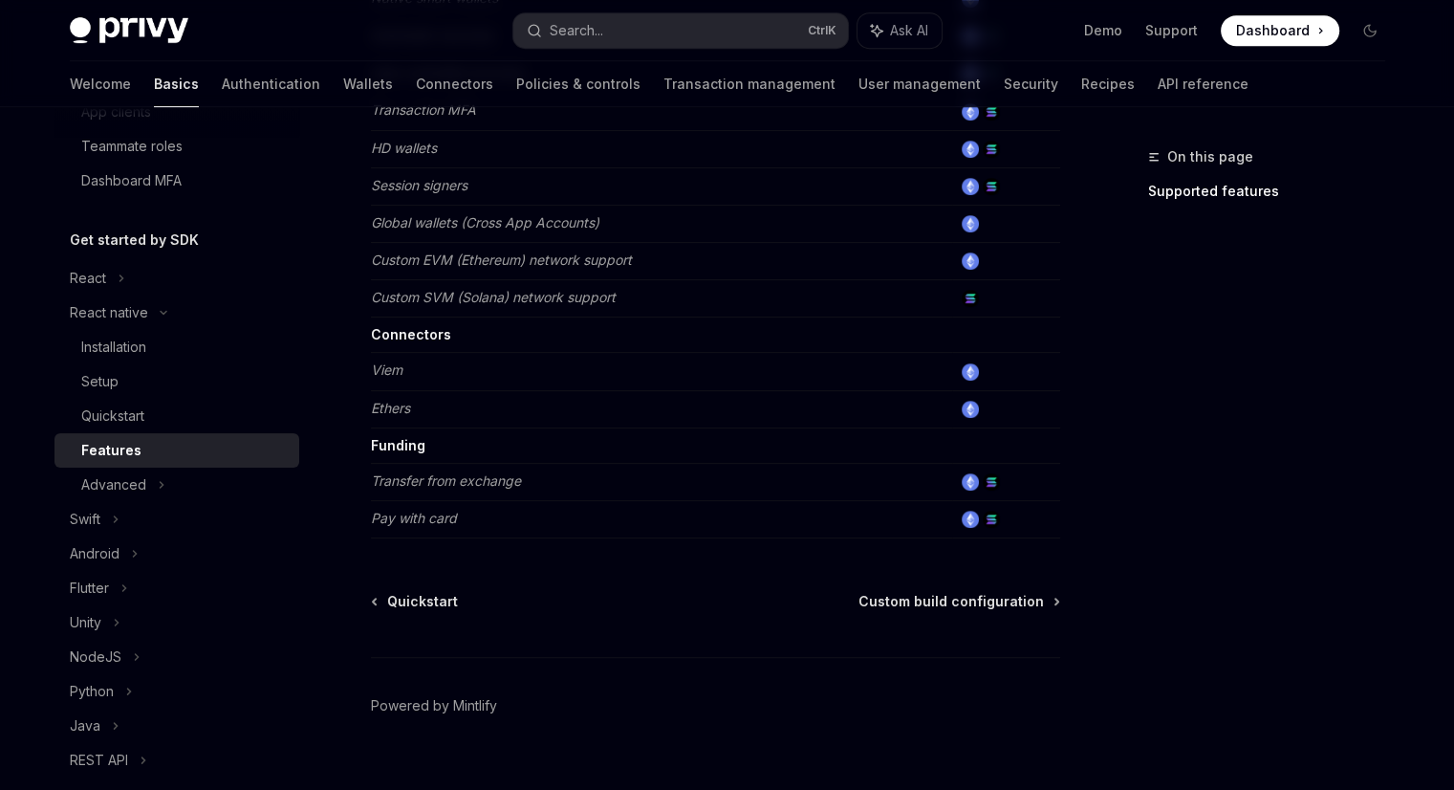
scroll to position [982, 0]
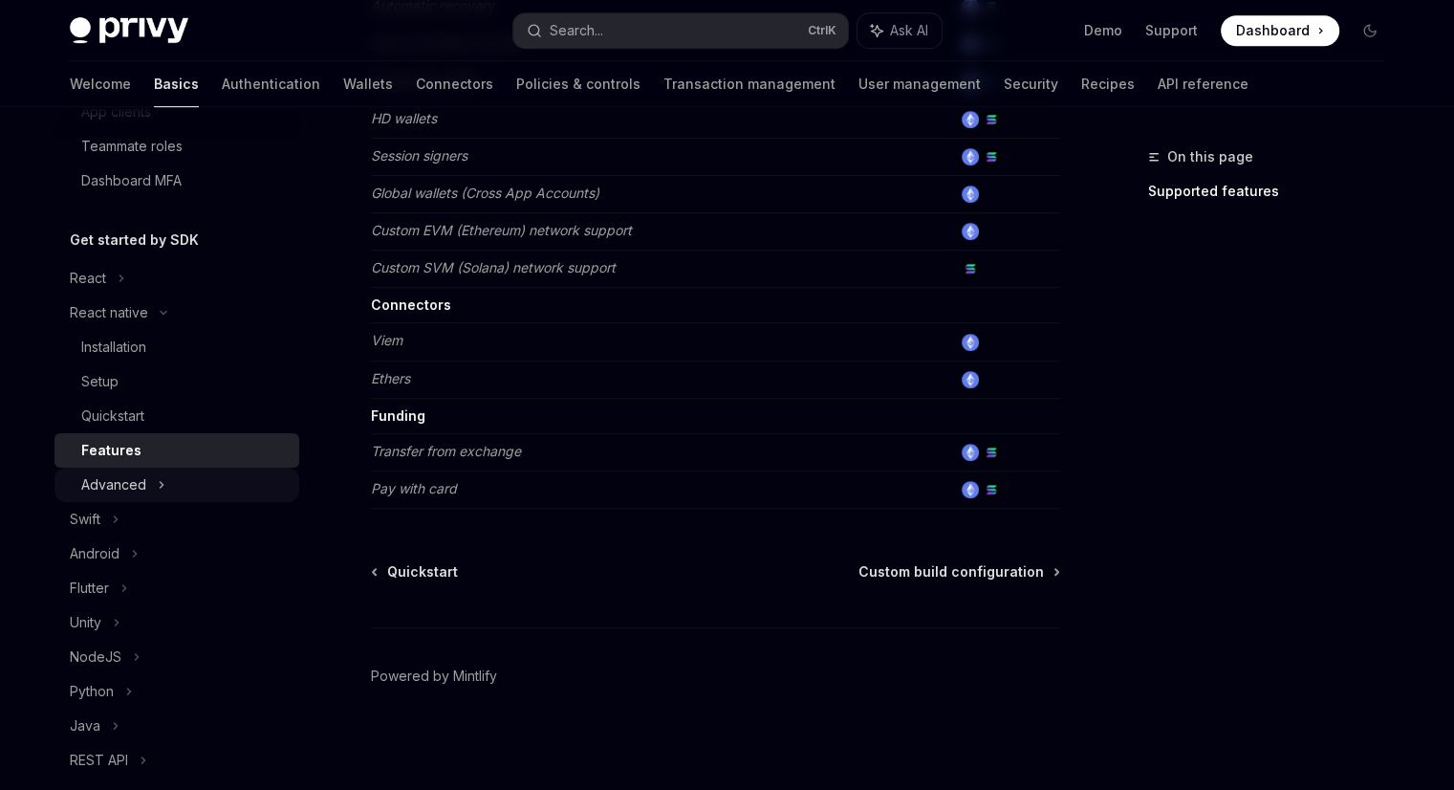
click at [153, 477] on div "Advanced" at bounding box center [176, 484] width 245 height 34
type textarea "*"
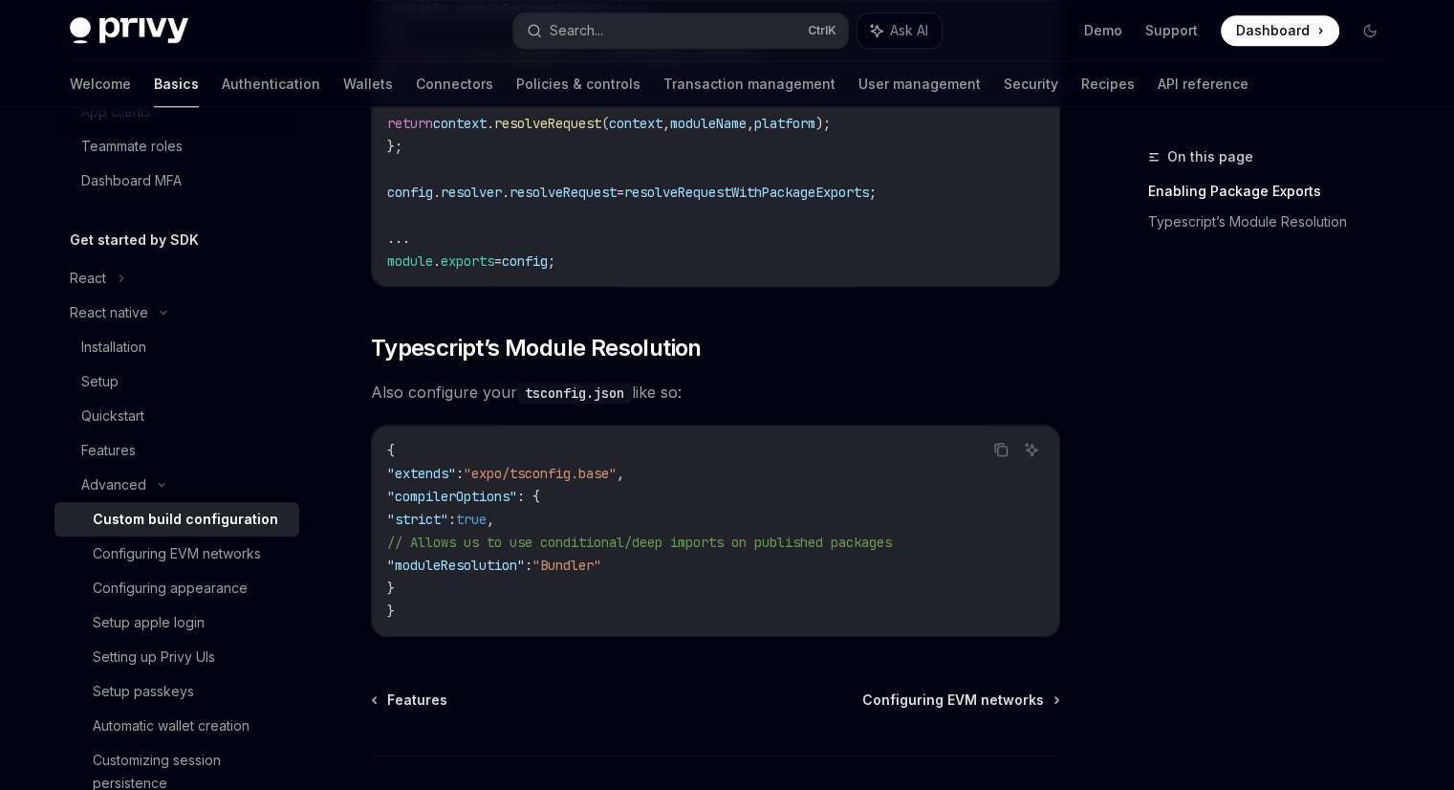
scroll to position [1774, 0]
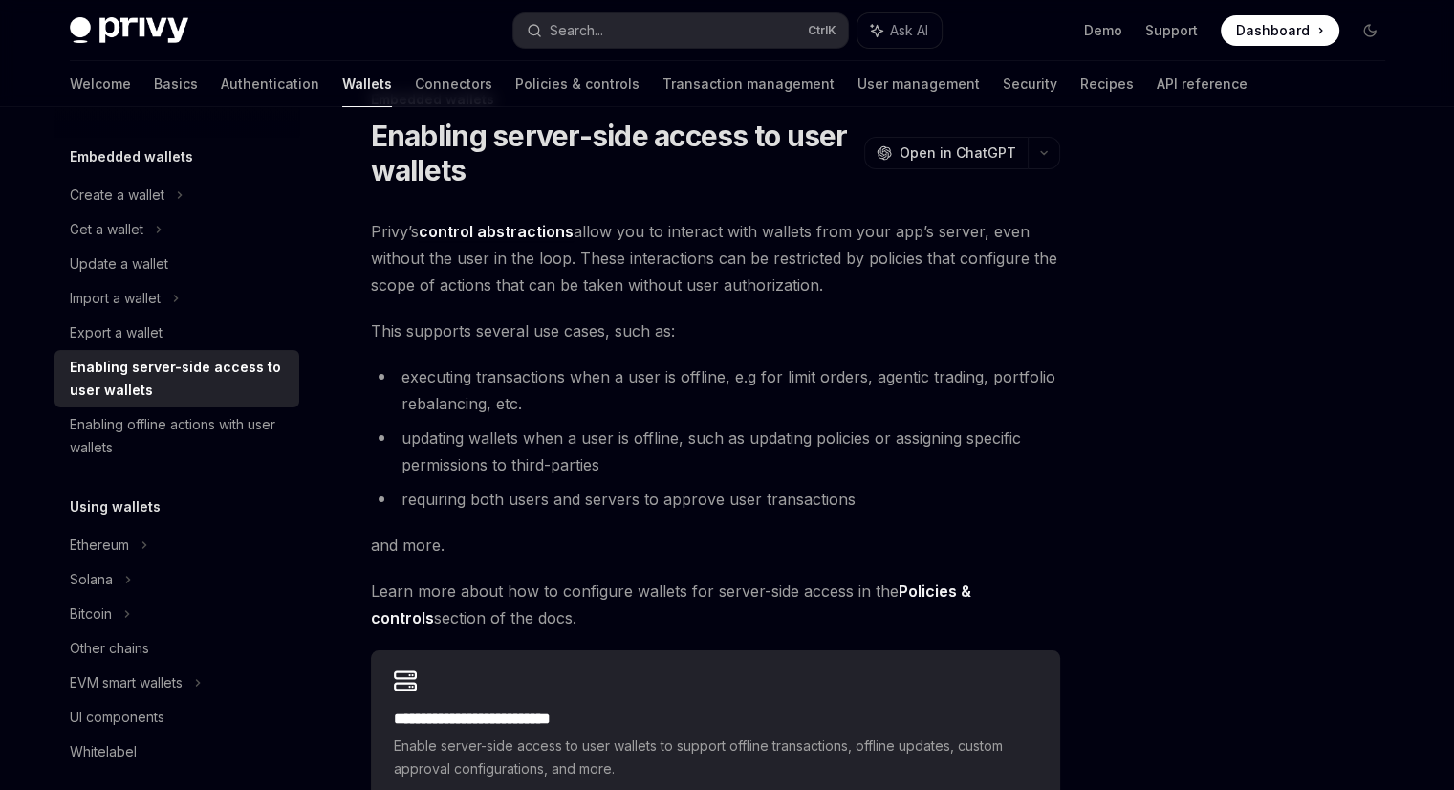
scroll to position [59, 0]
